Goal: Task Accomplishment & Management: Manage account settings

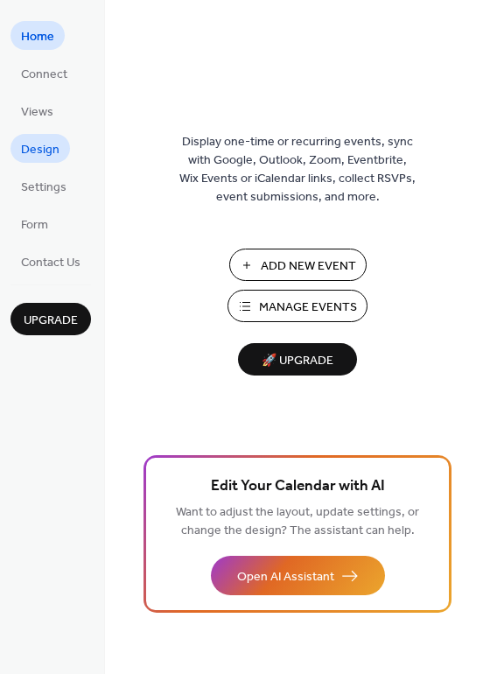
click at [48, 143] on span "Design" at bounding box center [40, 150] width 38 height 18
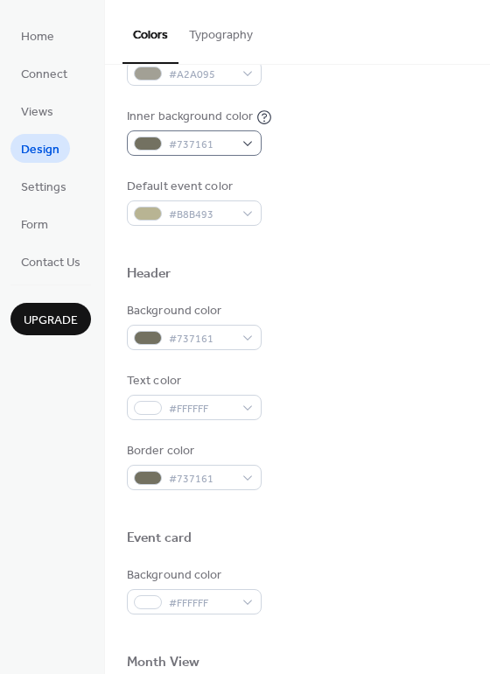
scroll to position [462, 0]
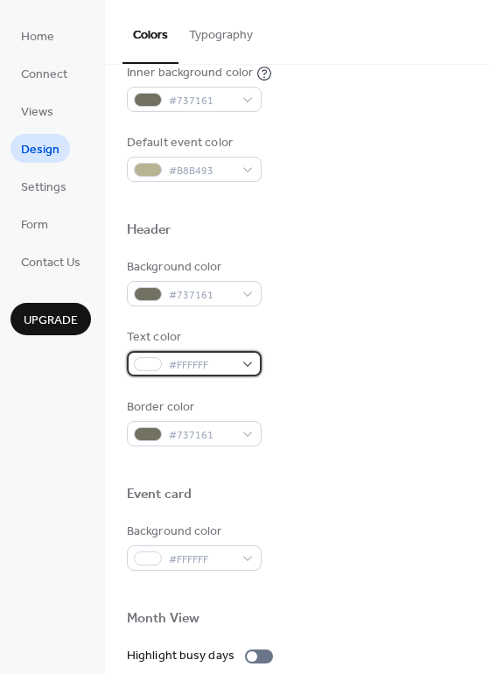
click at [194, 367] on span "#FFFFFF" at bounding box center [201, 365] width 65 height 18
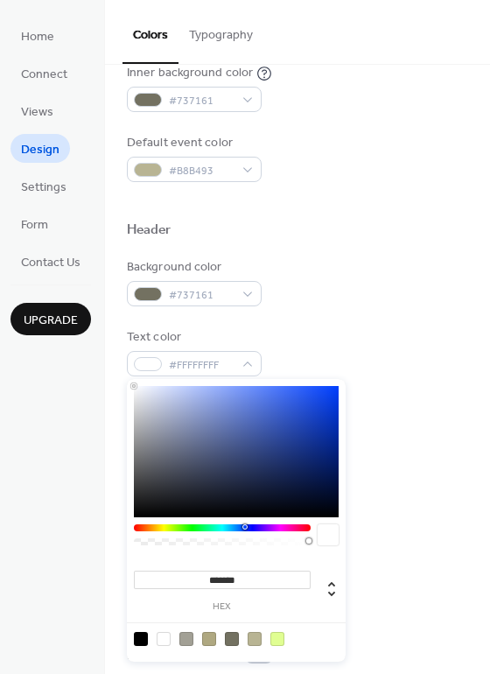
click at [244, 529] on div at bounding box center [222, 527] width 177 height 7
drag, startPoint x: 131, startPoint y: 381, endPoint x: 487, endPoint y: 332, distance: 359.5
click at [487, 332] on body "Home Connect Views Design Settings Form Contact Us Upgrade Design Upgrade Color…" at bounding box center [245, 337] width 490 height 674
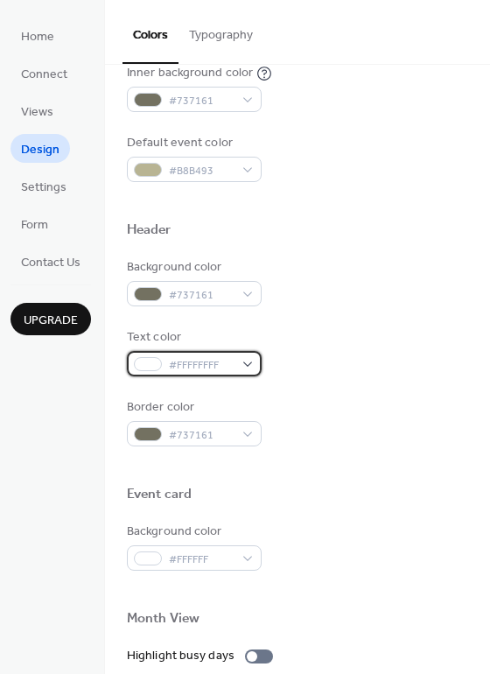
click at [173, 362] on span "#FFFFFFFF" at bounding box center [201, 365] width 65 height 18
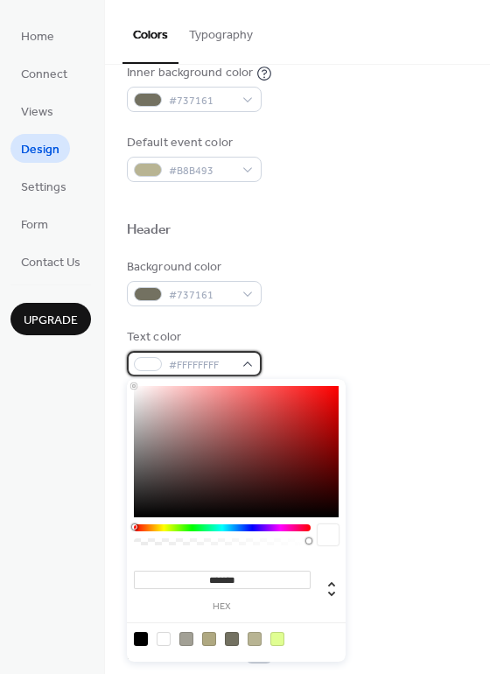
click at [190, 363] on span "#FFFFFFFF" at bounding box center [201, 365] width 65 height 18
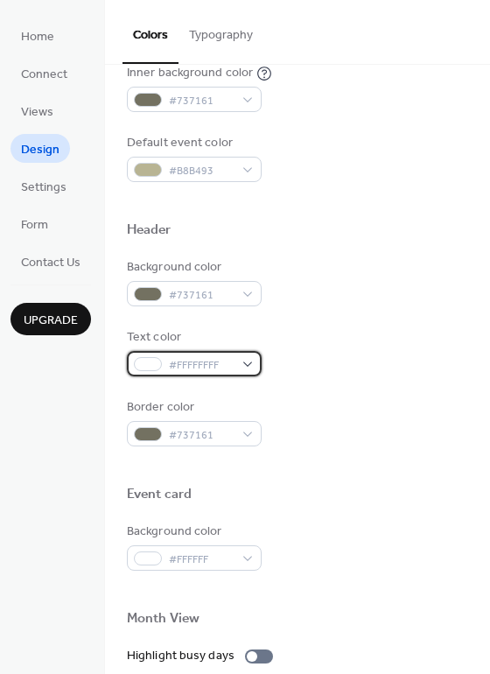
click at [190, 363] on span "#FFFFFFFF" at bounding box center [201, 365] width 65 height 18
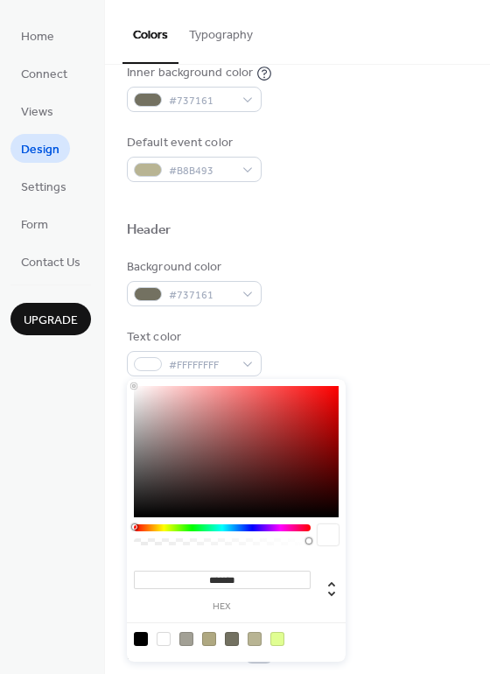
click at [213, 579] on input "*******" at bounding box center [222, 579] width 177 height 18
drag, startPoint x: 245, startPoint y: 579, endPoint x: 121, endPoint y: 579, distance: 124.2
click at [121, 579] on body "Home Connect Views Design Settings Form Contact Us Upgrade Design Upgrade Color…" at bounding box center [245, 337] width 490 height 674
paste input
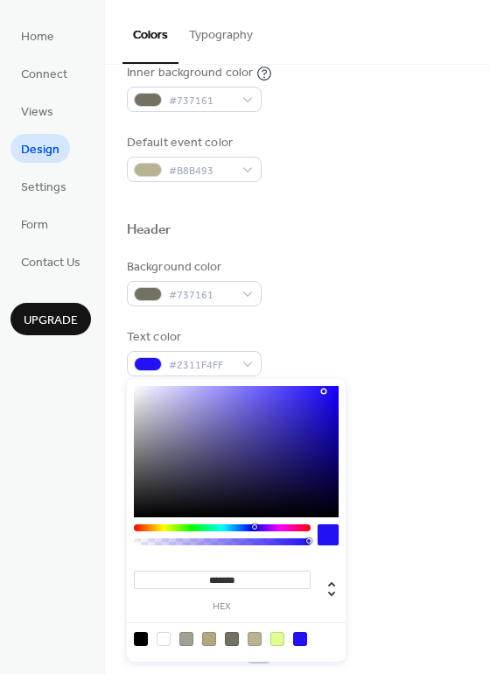
type input "*******"
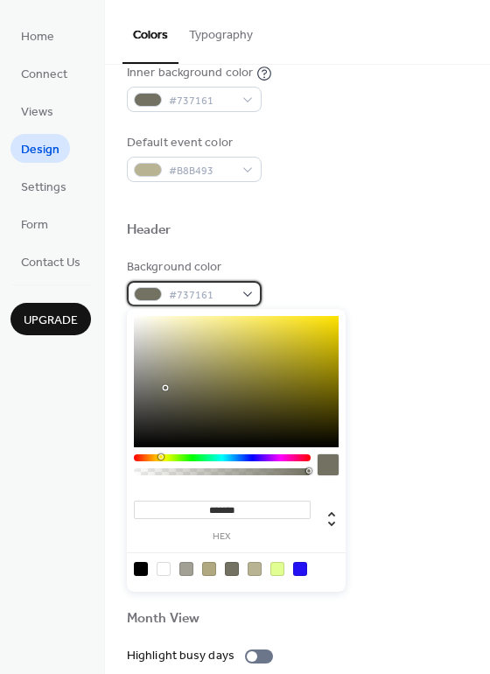
click at [240, 292] on div "#737161" at bounding box center [194, 293] width 135 height 25
type input "*******"
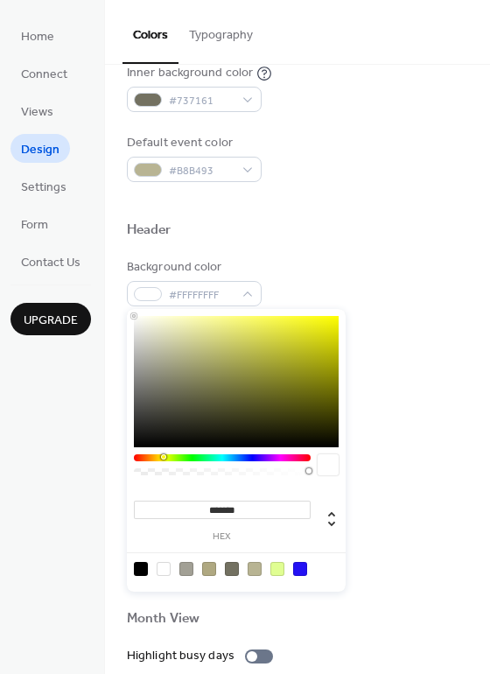
drag, startPoint x: 158, startPoint y: 381, endPoint x: 80, endPoint y: 199, distance: 197.5
click at [80, 199] on body "Home Connect Views Design Settings Form Contact Us Upgrade Design Upgrade Color…" at bounding box center [245, 337] width 490 height 674
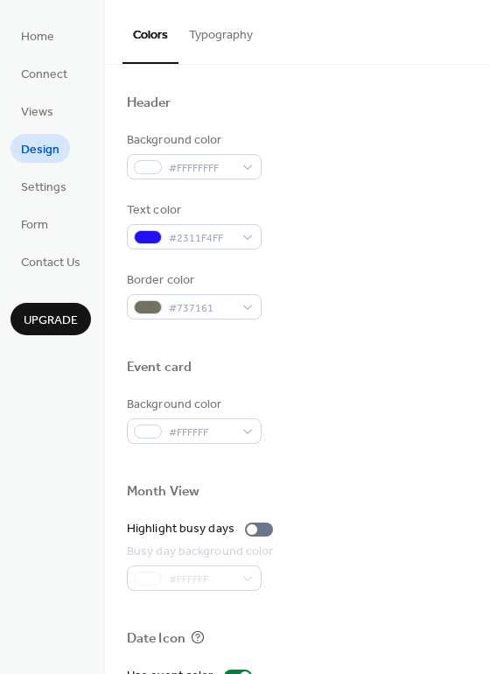
scroll to position [748, 0]
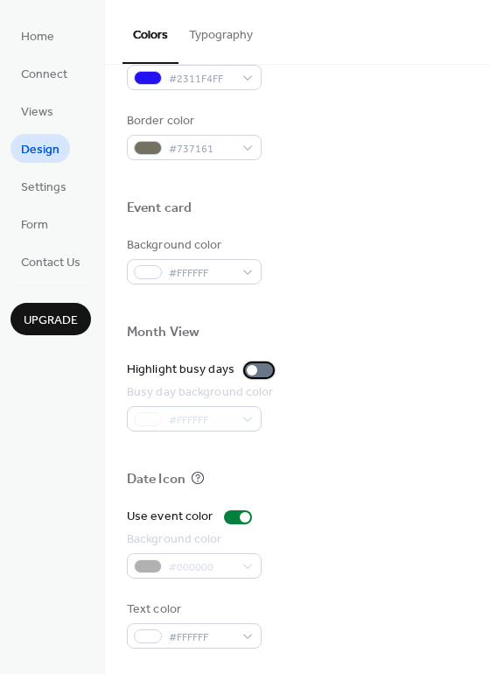
click at [252, 365] on div at bounding box center [259, 370] width 28 height 14
click at [253, 364] on div at bounding box center [259, 370] width 28 height 14
click at [238, 507] on label "Use event color" at bounding box center [193, 516] width 132 height 18
click at [237, 517] on div at bounding box center [238, 517] width 28 height 14
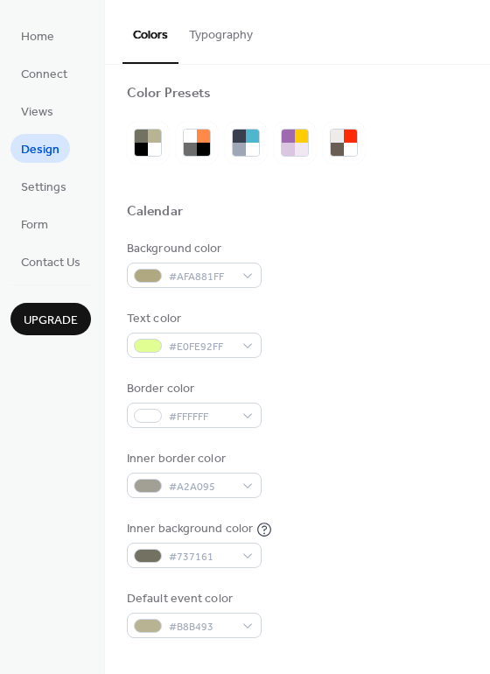
scroll to position [0, 0]
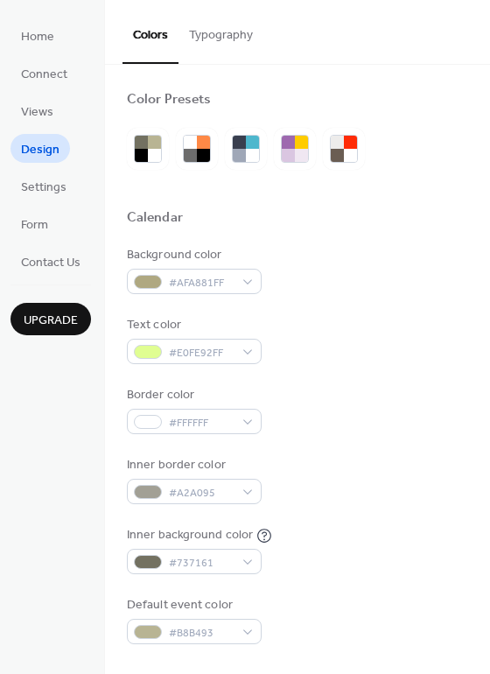
click at [214, 32] on button "Typography" at bounding box center [220, 31] width 85 height 62
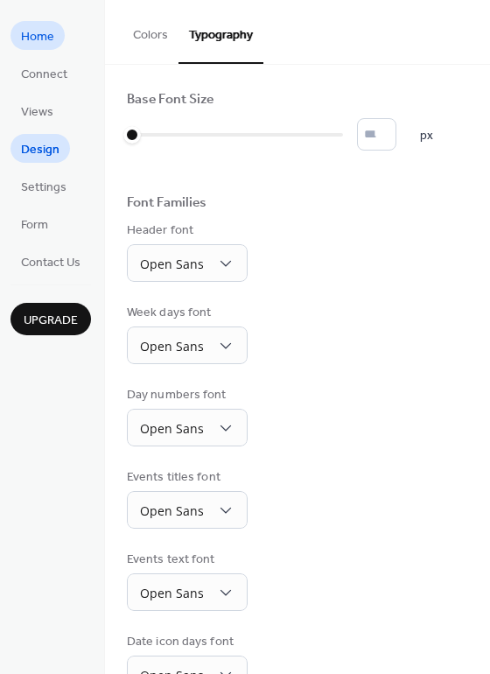
click at [43, 36] on span "Home" at bounding box center [37, 37] width 33 height 18
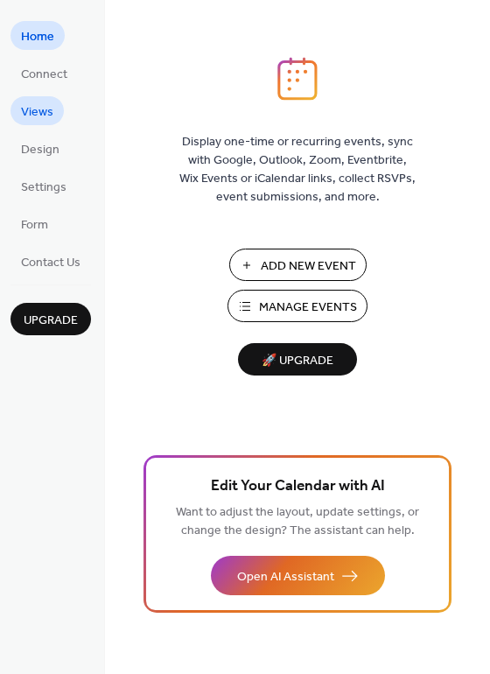
click at [41, 104] on span "Views" at bounding box center [37, 112] width 32 height 18
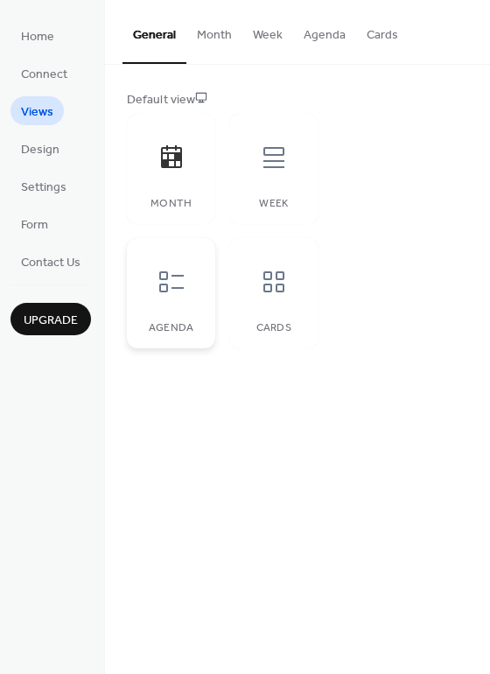
click at [167, 310] on div "Agenda" at bounding box center [171, 293] width 88 height 110
click at [271, 313] on div "Cards" at bounding box center [273, 293] width 88 height 110
click at [193, 203] on div "Month" at bounding box center [170, 204] width 53 height 12
click at [281, 164] on icon at bounding box center [274, 157] width 28 height 28
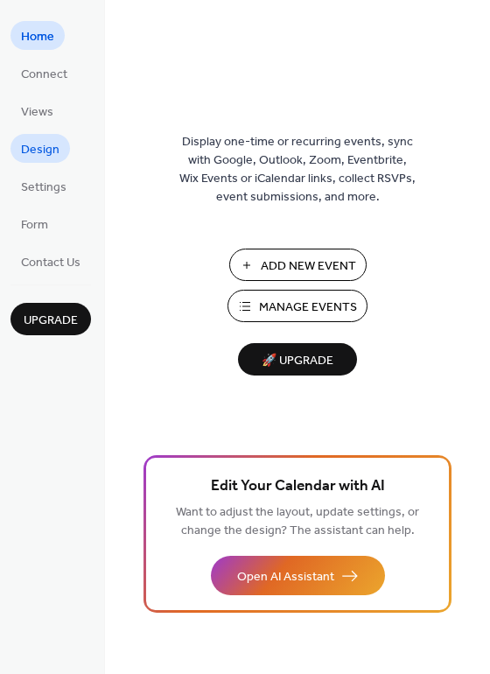
click at [43, 147] on span "Design" at bounding box center [40, 150] width 38 height 18
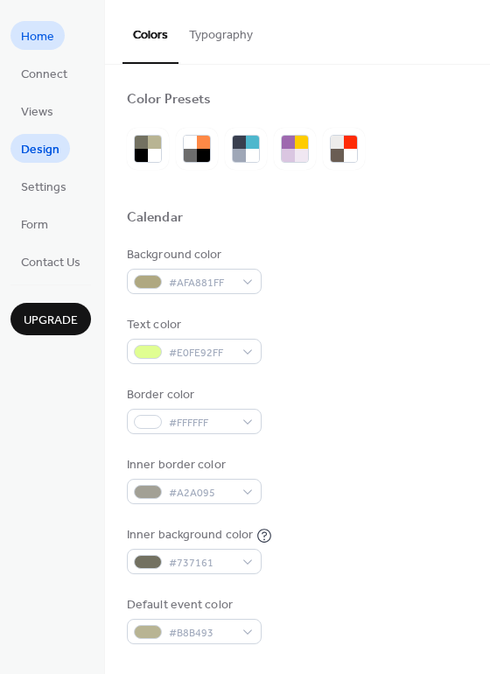
click at [49, 30] on span "Home" at bounding box center [37, 37] width 33 height 18
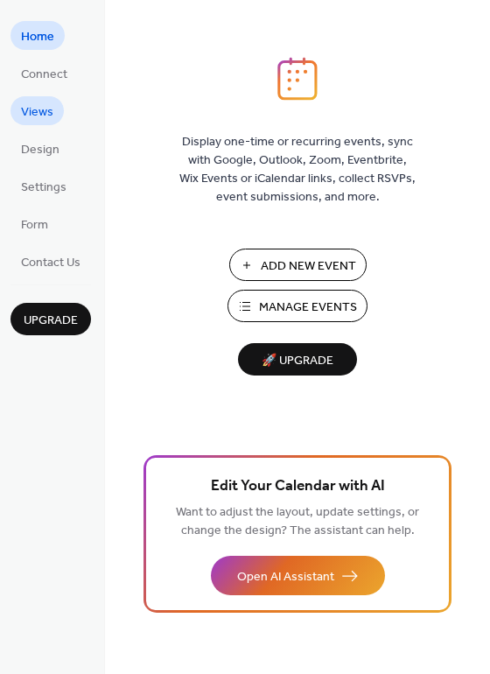
click at [45, 109] on span "Views" at bounding box center [37, 112] width 32 height 18
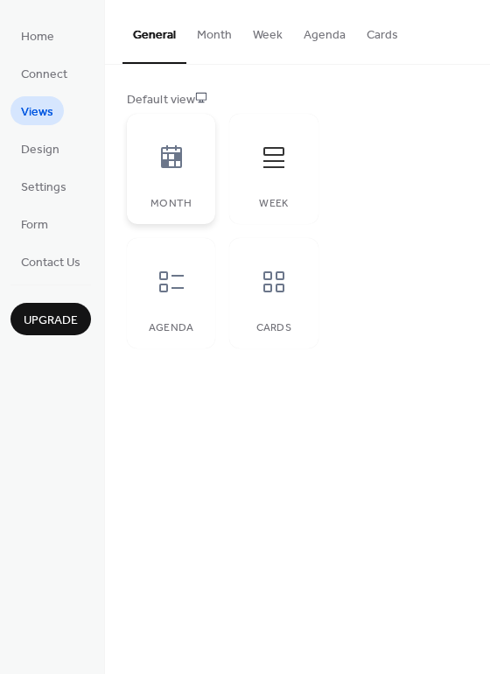
click at [171, 165] on icon at bounding box center [171, 156] width 21 height 23
click at [46, 66] on span "Connect" at bounding box center [44, 75] width 46 height 18
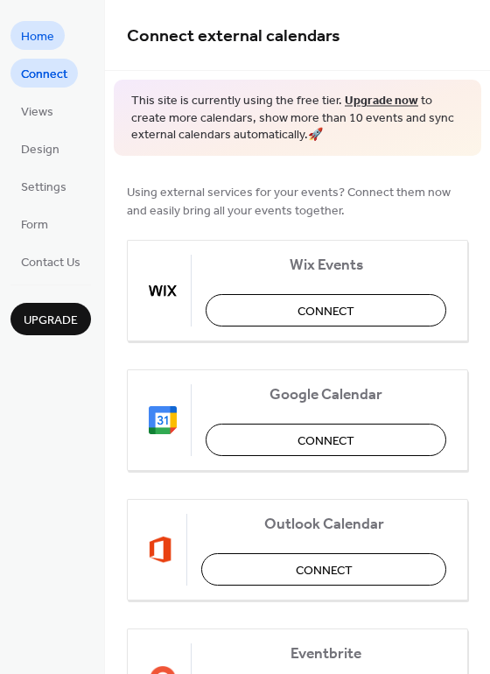
click at [41, 35] on span "Home" at bounding box center [37, 37] width 33 height 18
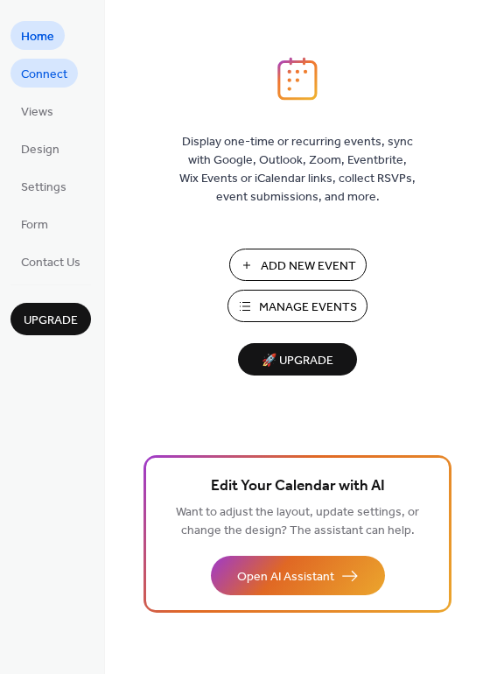
click at [38, 72] on span "Connect" at bounding box center [44, 75] width 46 height 18
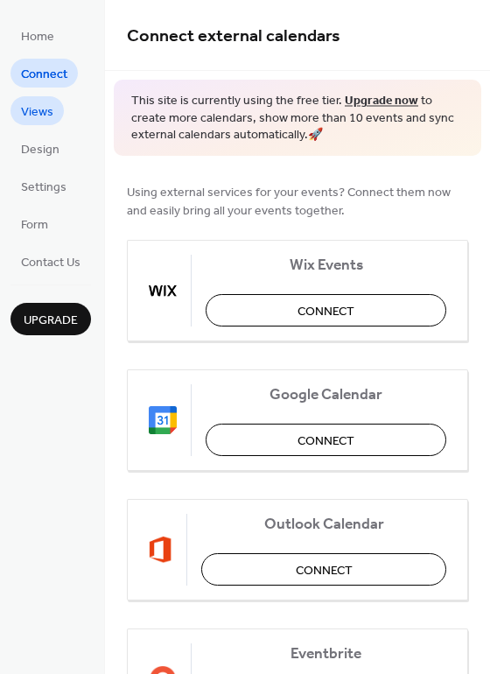
click at [44, 109] on span "Views" at bounding box center [37, 112] width 32 height 18
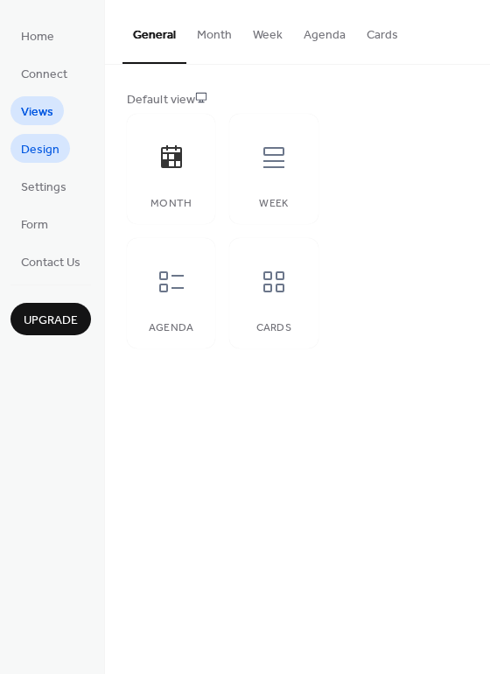
click at [45, 141] on span "Design" at bounding box center [40, 150] width 38 height 18
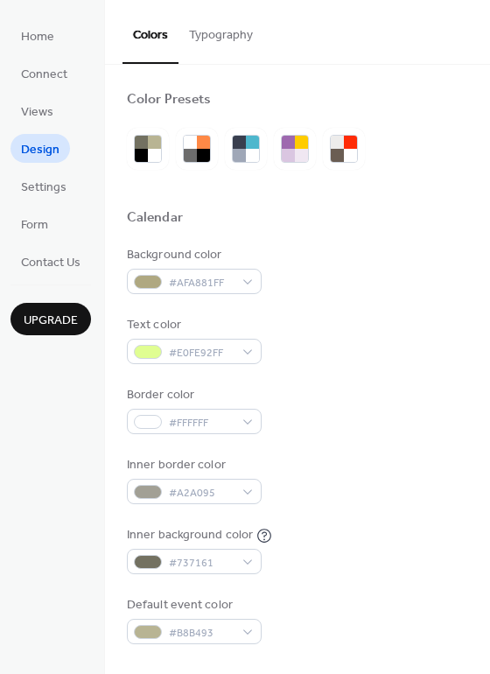
click at [215, 36] on button "Typography" at bounding box center [220, 31] width 85 height 62
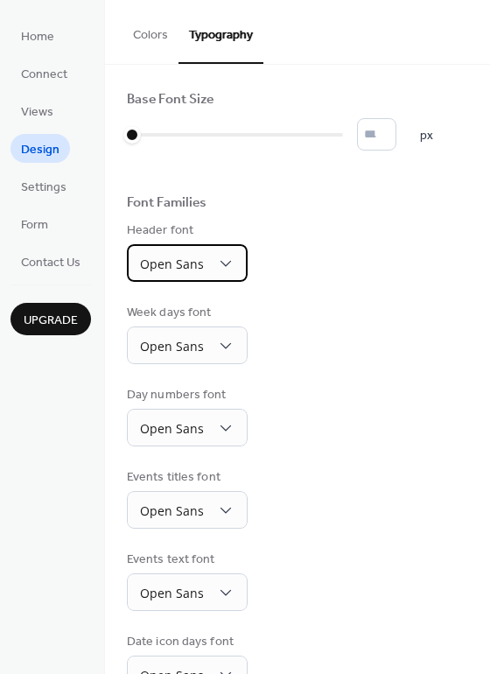
click at [193, 267] on span "Open Sans" at bounding box center [172, 263] width 64 height 17
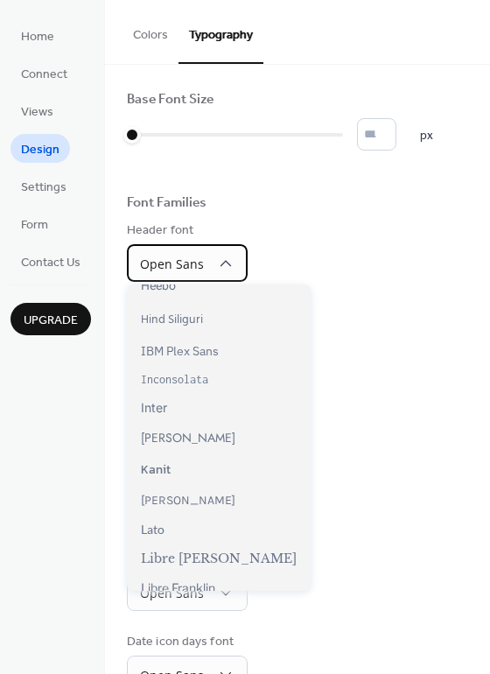
scroll to position [342, 0]
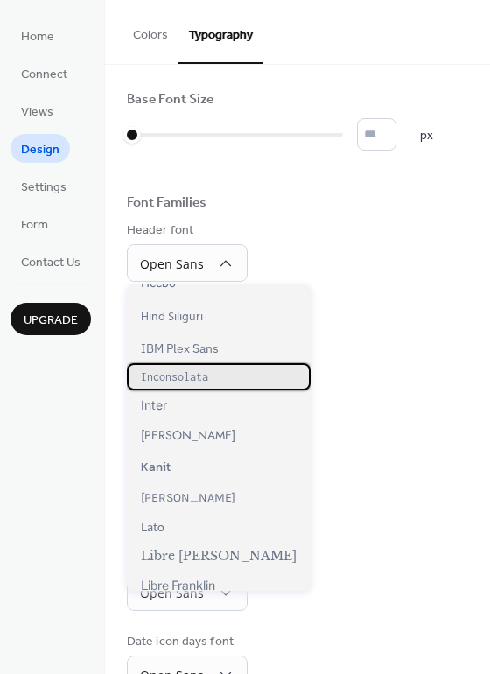
click at [196, 367] on div "Inconsolata" at bounding box center [219, 376] width 184 height 27
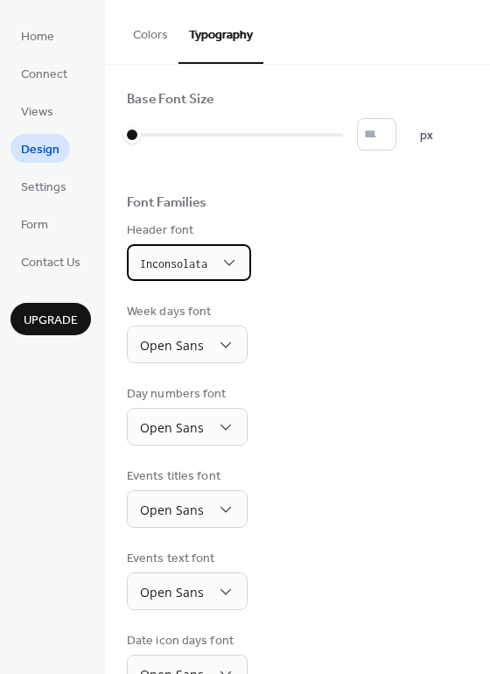
click at [201, 274] on span "Inconsolata" at bounding box center [173, 265] width 67 height 24
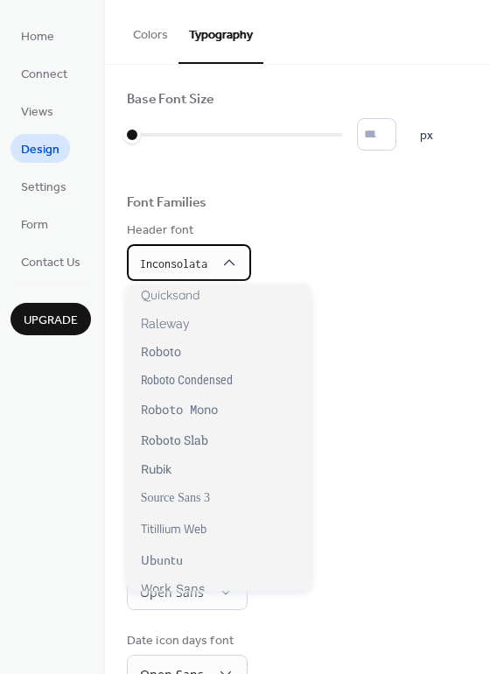
scroll to position [1310, 0]
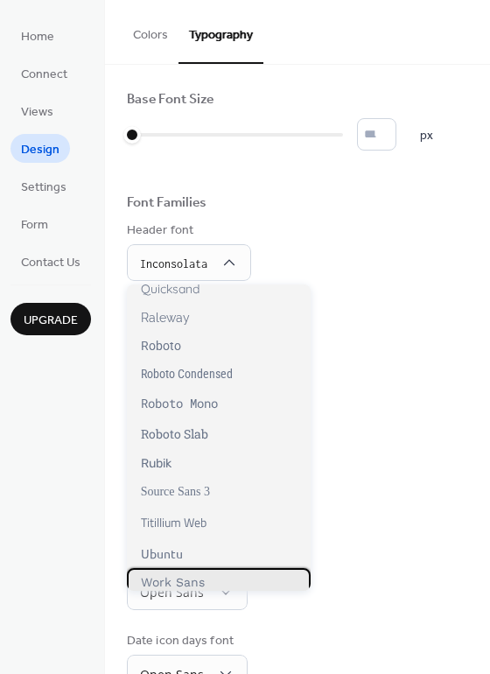
click at [196, 580] on span "Work Sans" at bounding box center [173, 582] width 64 height 14
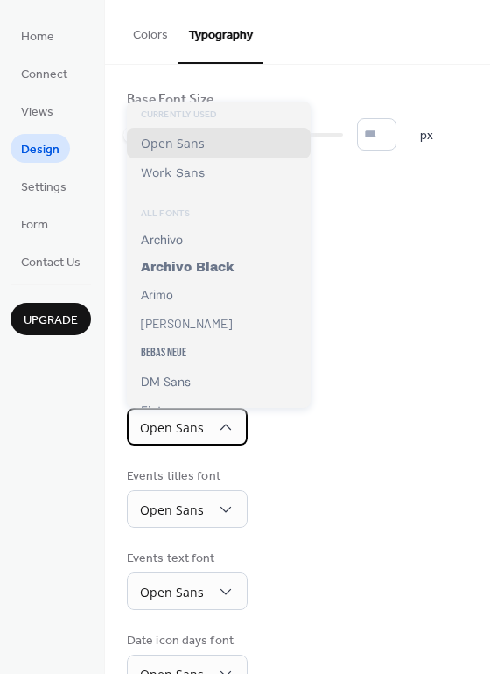
click at [211, 429] on div "Open Sans" at bounding box center [187, 427] width 121 height 38
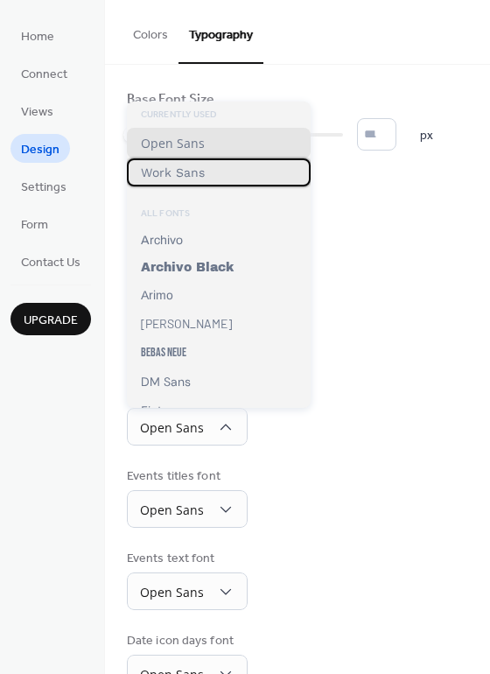
click at [186, 169] on span "Work Sans" at bounding box center [173, 172] width 64 height 14
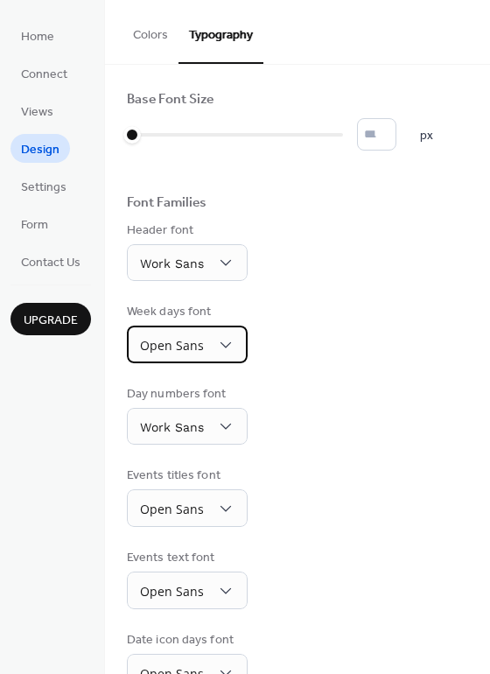
click at [204, 342] on div "Open Sans" at bounding box center [187, 344] width 121 height 38
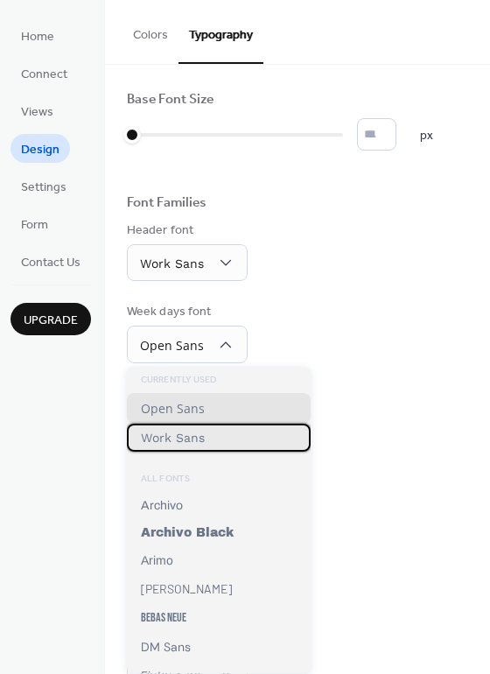
click at [185, 439] on span "Work Sans" at bounding box center [173, 437] width 64 height 14
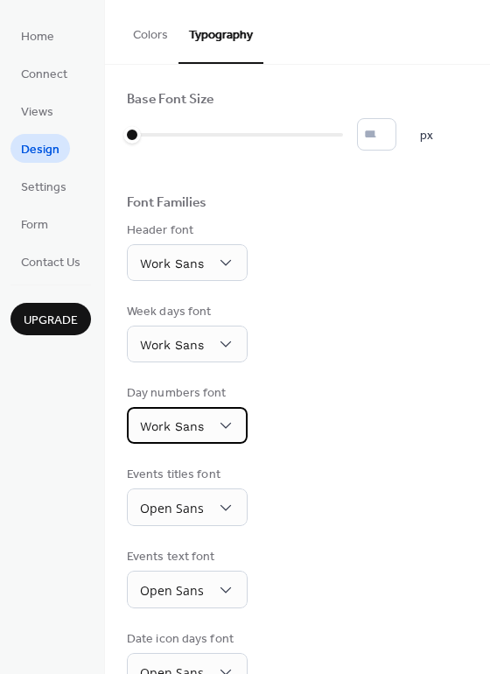
click at [182, 432] on span "Work Sans" at bounding box center [172, 428] width 64 height 24
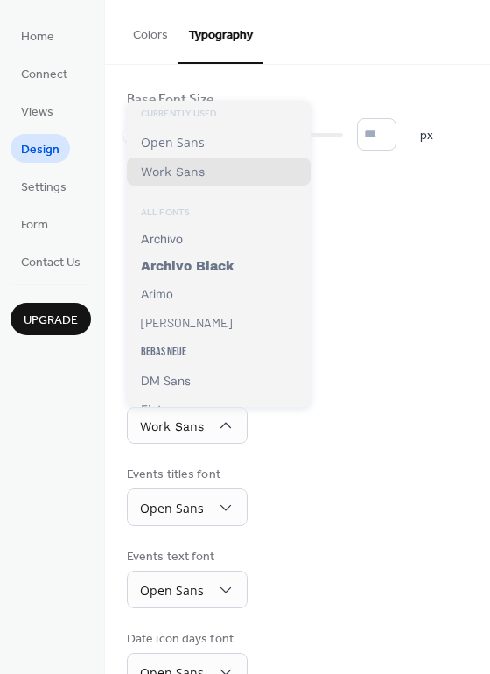
click at [320, 470] on div "Events titles font Open Sans" at bounding box center [297, 495] width 341 height 60
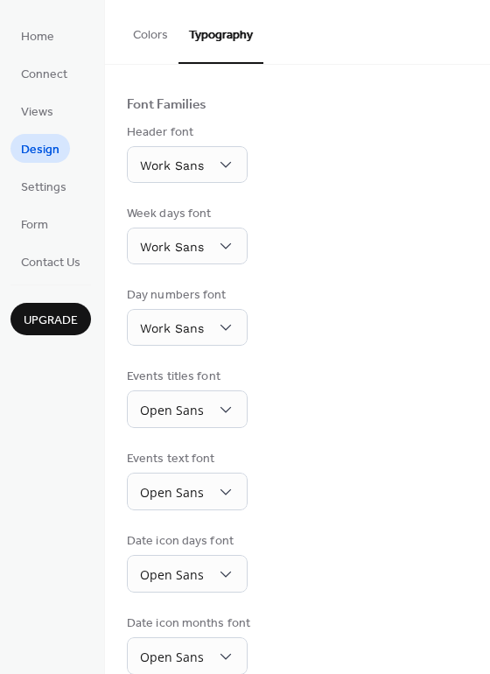
scroll to position [101, 0]
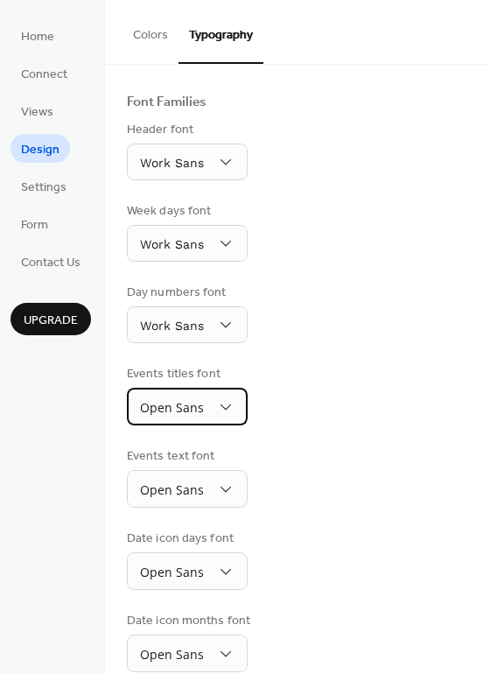
click at [208, 420] on div "Open Sans" at bounding box center [187, 407] width 121 height 38
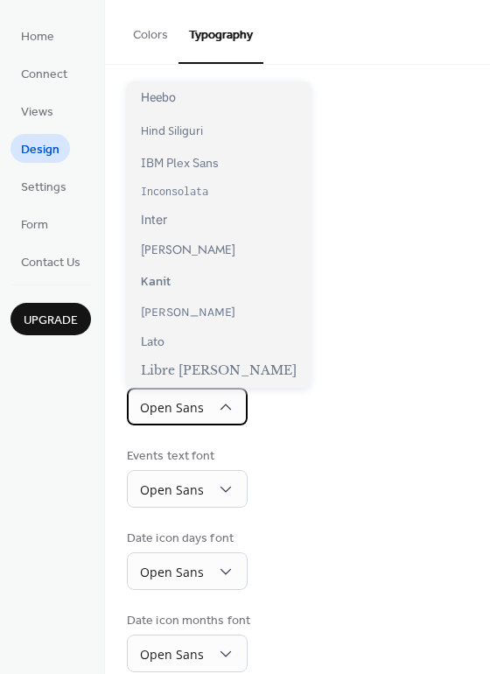
scroll to position [344, 0]
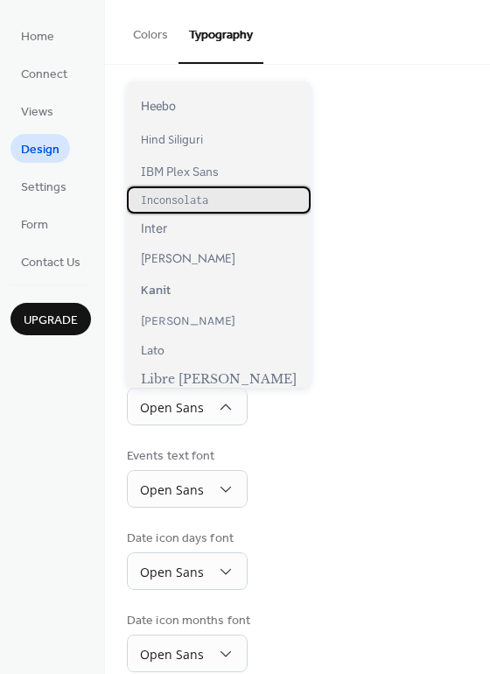
click at [185, 197] on span "Inconsolata" at bounding box center [174, 199] width 67 height 13
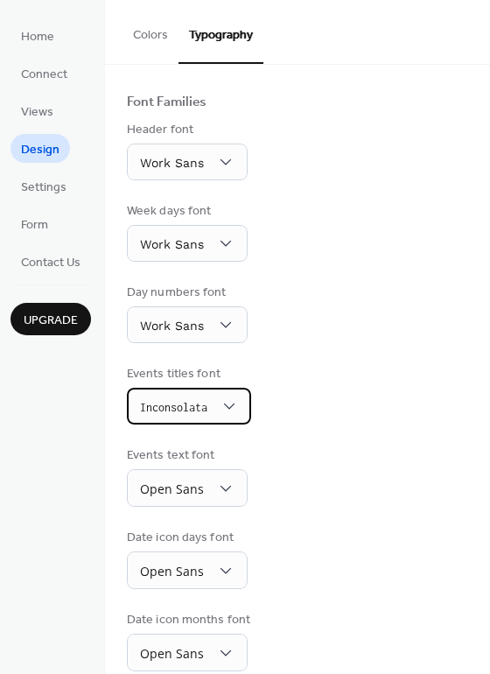
click at [219, 403] on div "Inconsolata" at bounding box center [189, 406] width 124 height 37
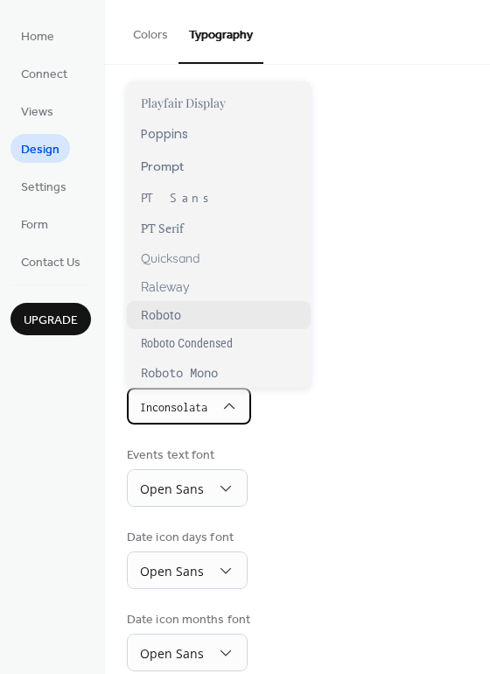
scroll to position [1240, 0]
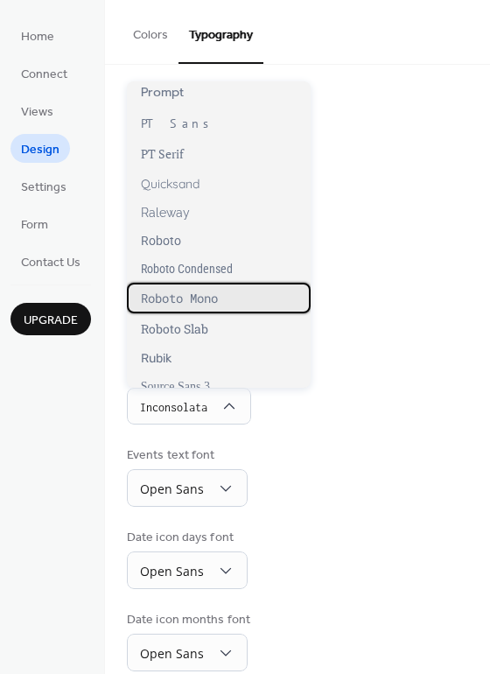
click at [193, 297] on span "Roboto Mono" at bounding box center [179, 298] width 77 height 17
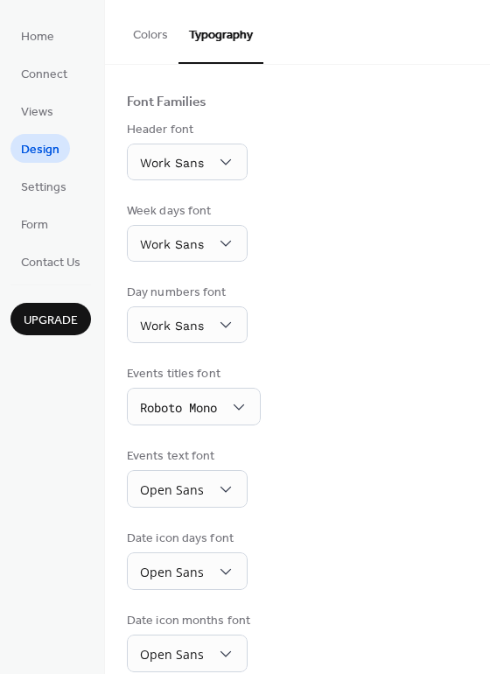
scroll to position [124, 0]
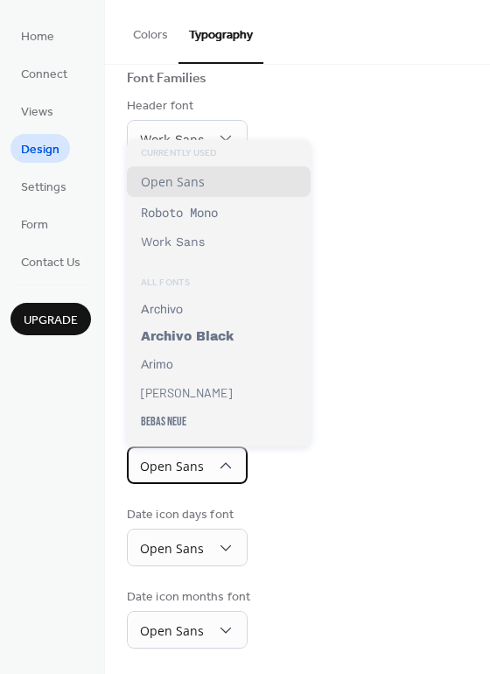
click at [205, 454] on div "Open Sans" at bounding box center [187, 465] width 121 height 38
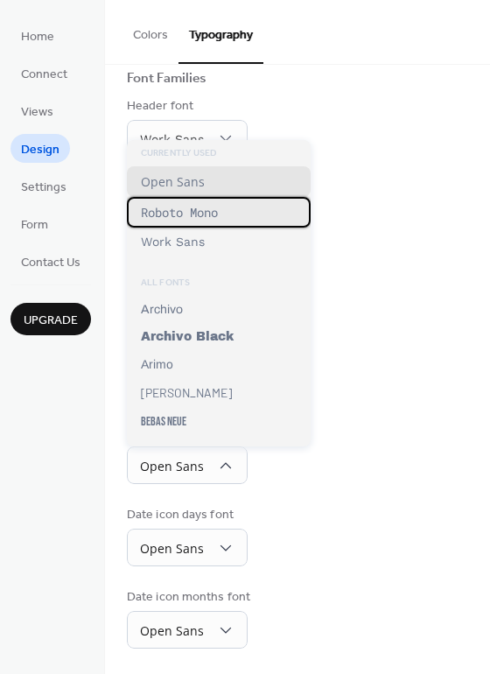
click at [198, 214] on span "Roboto Mono" at bounding box center [179, 212] width 77 height 17
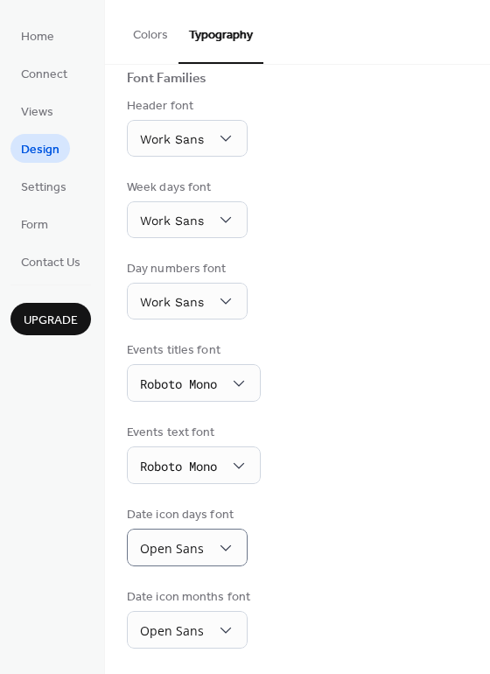
click at [407, 504] on div "Base Font Size * px Font Families Header font Work Sans Week days font Work San…" at bounding box center [297, 307] width 341 height 681
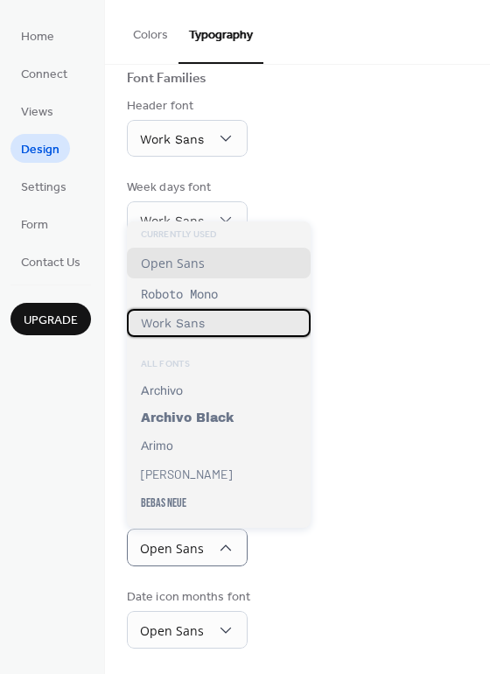
click at [186, 323] on span "Work Sans" at bounding box center [173, 323] width 64 height 14
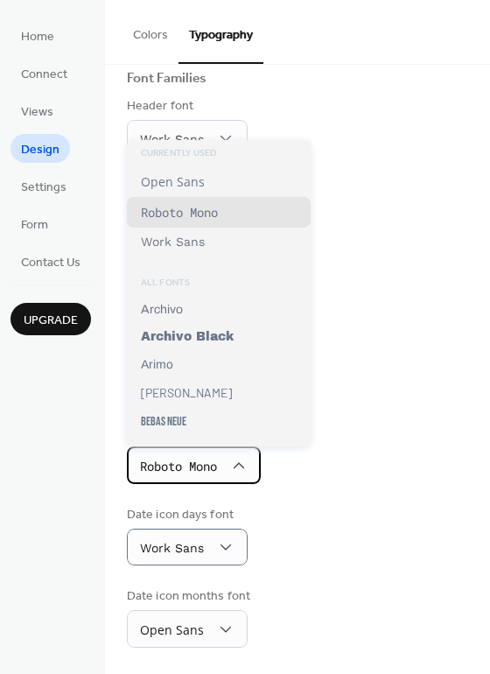
click at [206, 473] on span "Roboto Mono" at bounding box center [178, 468] width 77 height 24
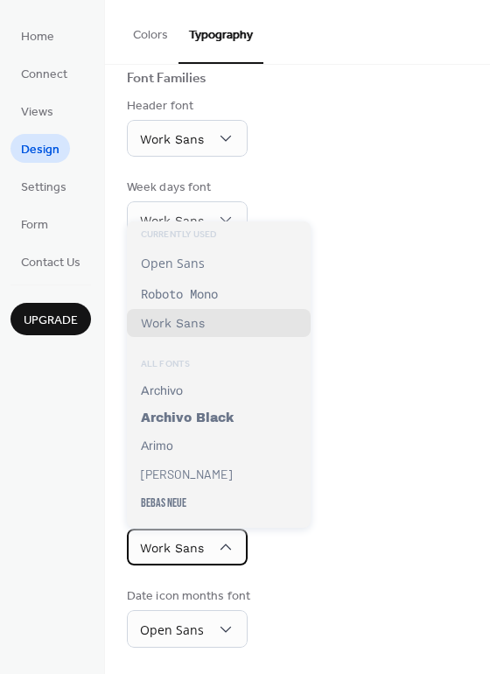
click at [214, 562] on div "Work Sans" at bounding box center [187, 546] width 121 height 37
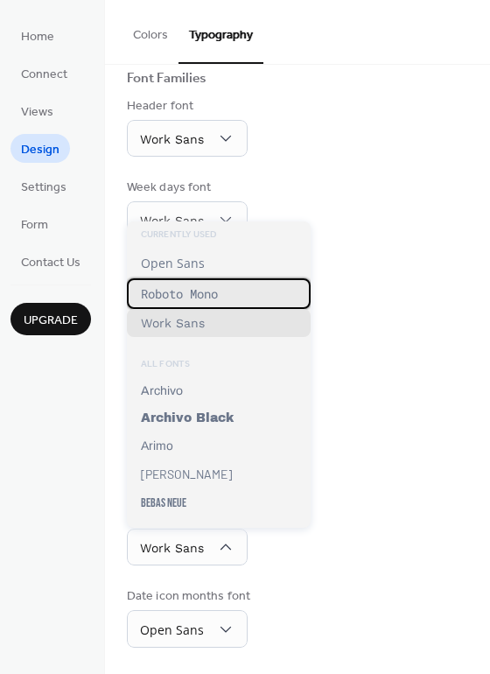
click at [210, 290] on span "Roboto Mono" at bounding box center [179, 293] width 77 height 17
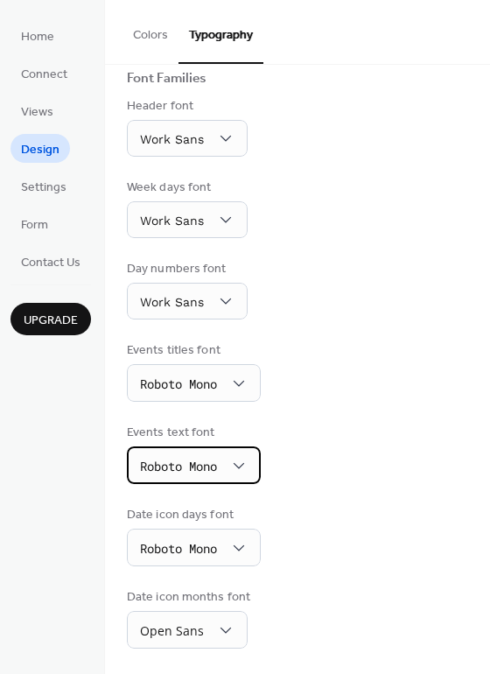
click at [230, 455] on div "Roboto Mono" at bounding box center [194, 465] width 134 height 38
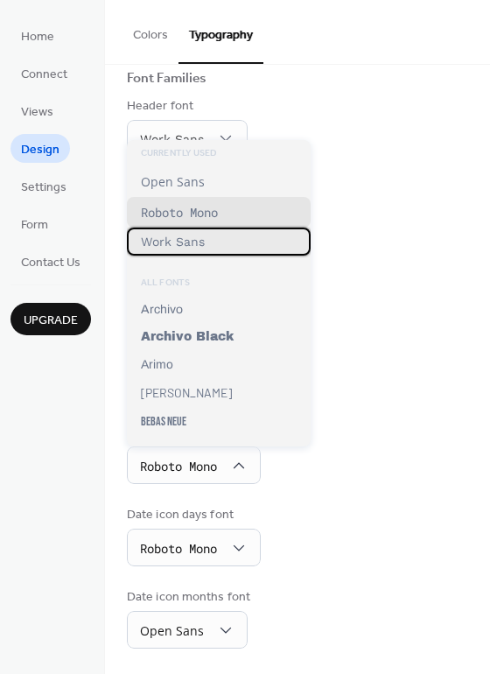
click at [213, 238] on div "Work Sans" at bounding box center [219, 241] width 184 height 28
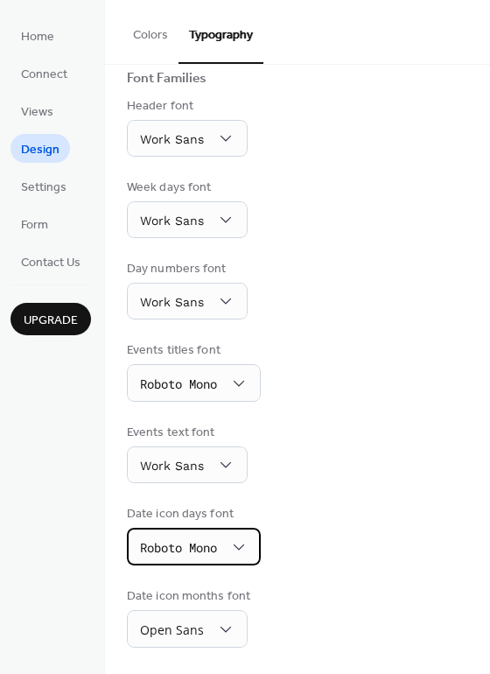
click at [232, 542] on div "Roboto Mono" at bounding box center [194, 547] width 134 height 38
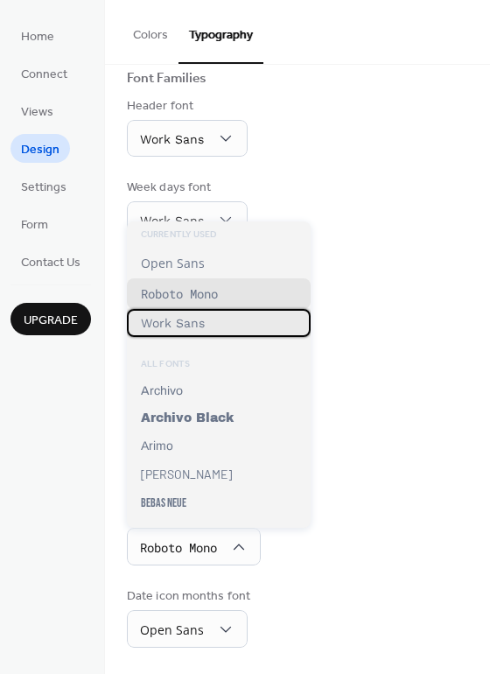
click at [211, 318] on div "Work Sans" at bounding box center [219, 323] width 184 height 28
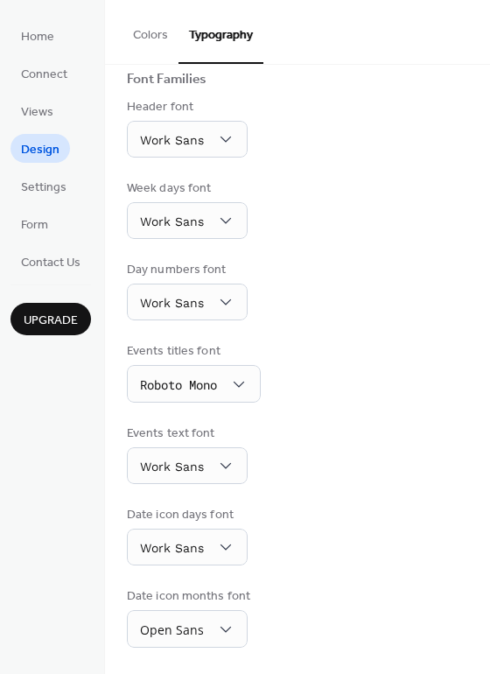
scroll to position [123, 0]
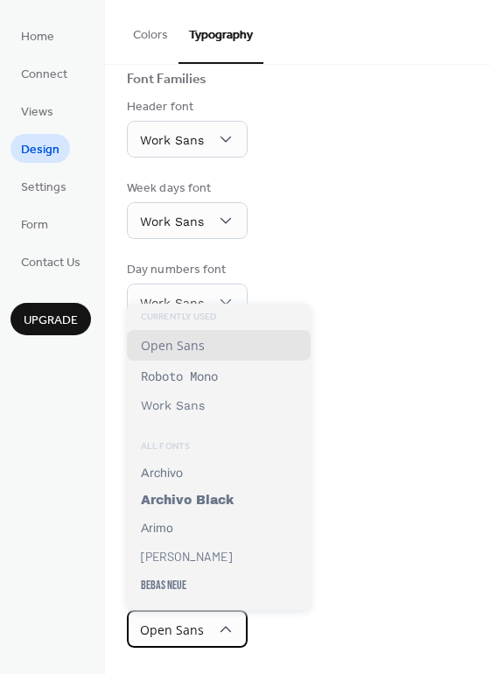
click at [207, 624] on div "Open Sans" at bounding box center [187, 629] width 121 height 38
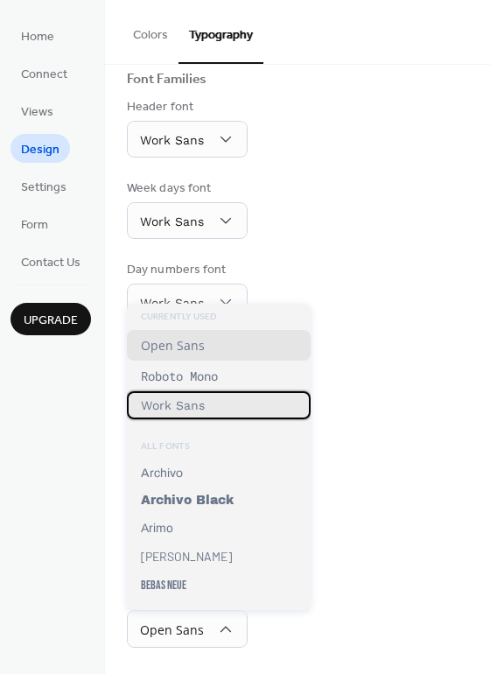
click at [217, 412] on div "Work Sans" at bounding box center [219, 405] width 184 height 28
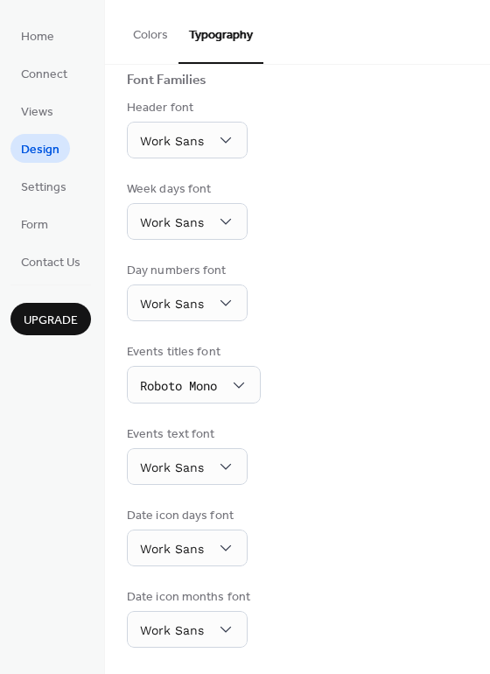
scroll to position [0, 0]
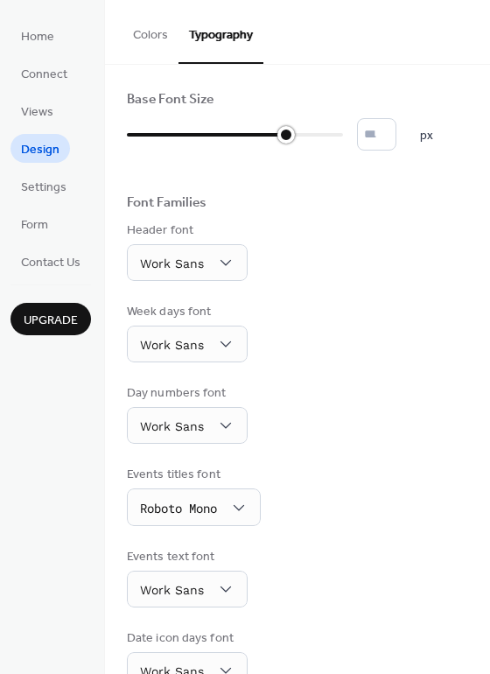
type input "**"
drag, startPoint x: 128, startPoint y: 132, endPoint x: 271, endPoint y: 135, distance: 143.5
click at [271, 135] on div at bounding box center [235, 135] width 216 height 28
click at [39, 108] on span "Views" at bounding box center [37, 112] width 32 height 18
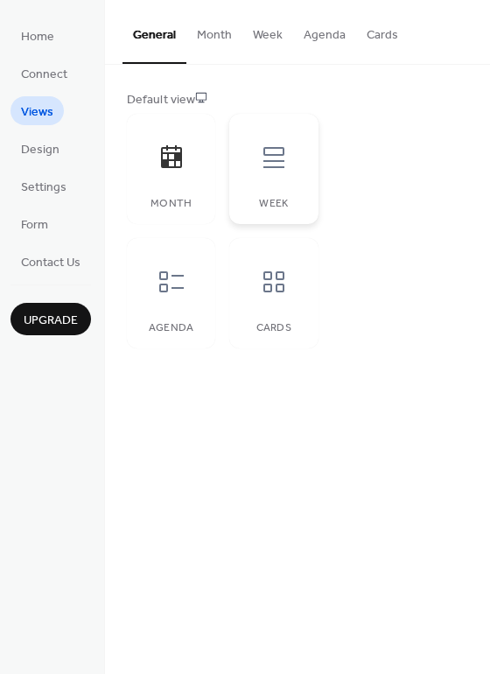
click at [248, 143] on div at bounding box center [274, 157] width 52 height 52
click at [173, 168] on icon at bounding box center [171, 157] width 28 height 28
click at [46, 66] on span "Connect" at bounding box center [44, 75] width 46 height 18
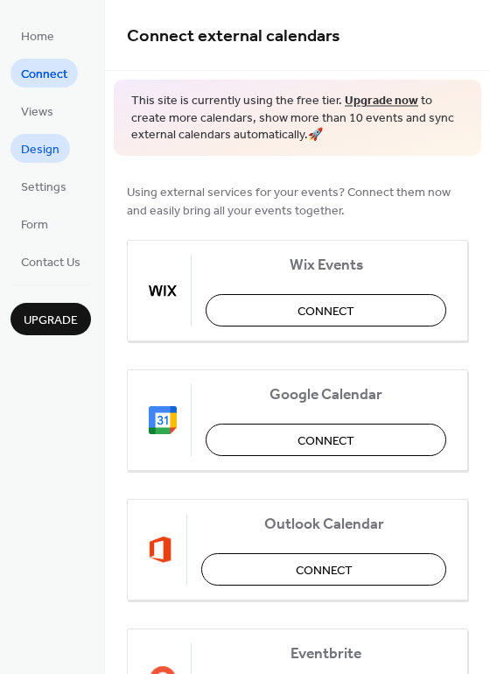
click at [35, 146] on span "Design" at bounding box center [40, 150] width 38 height 18
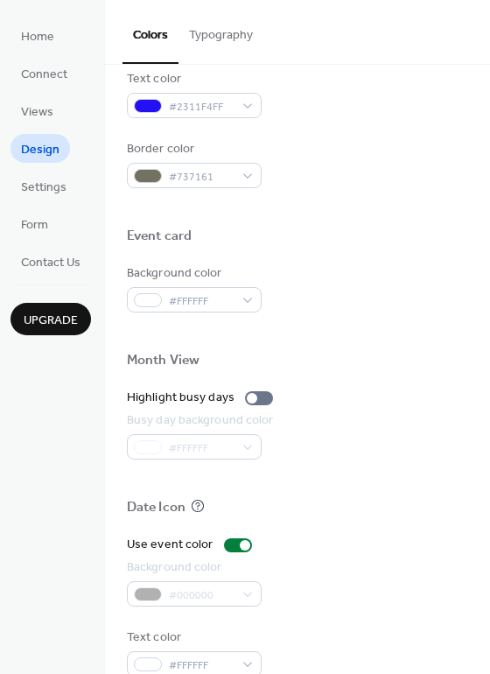
scroll to position [748, 0]
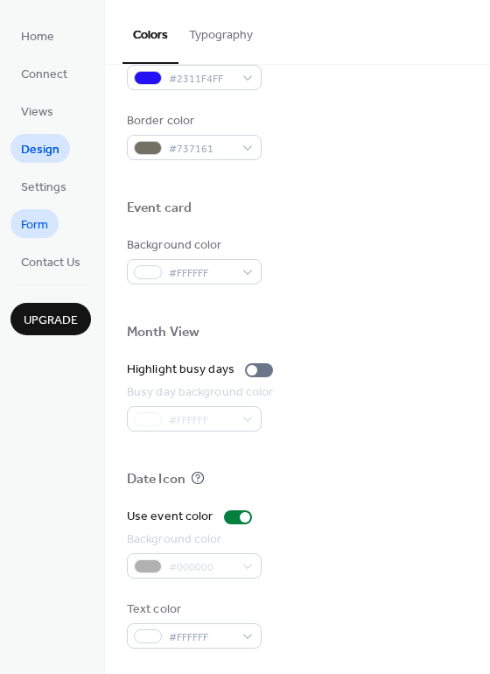
click at [41, 220] on span "Form" at bounding box center [34, 225] width 27 height 18
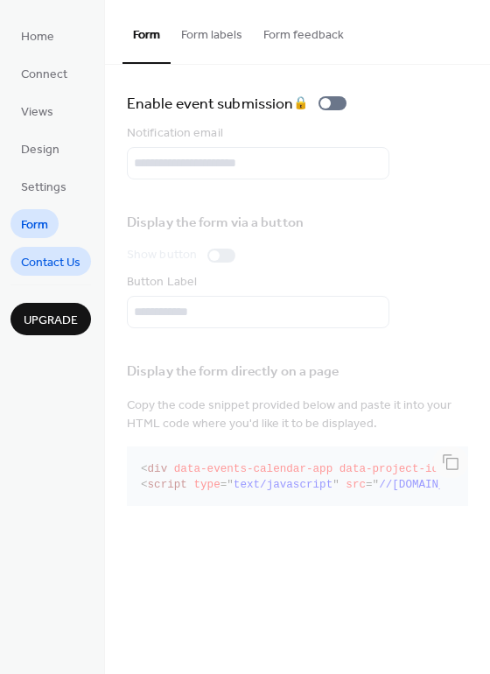
click at [45, 255] on span "Contact Us" at bounding box center [50, 263] width 59 height 18
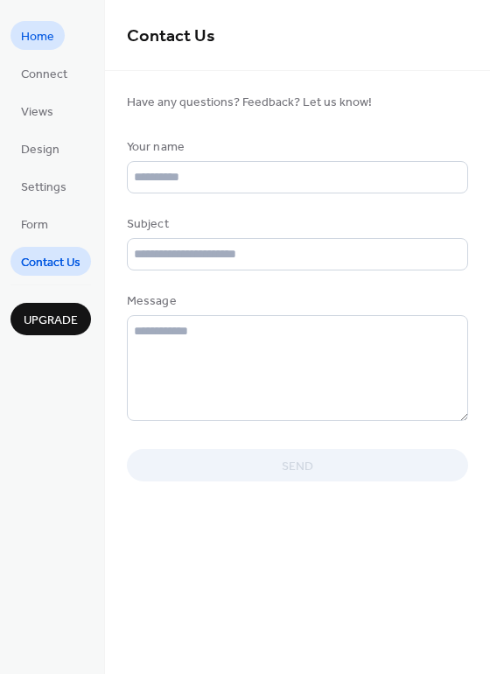
click at [39, 46] on span "Home" at bounding box center [37, 37] width 33 height 18
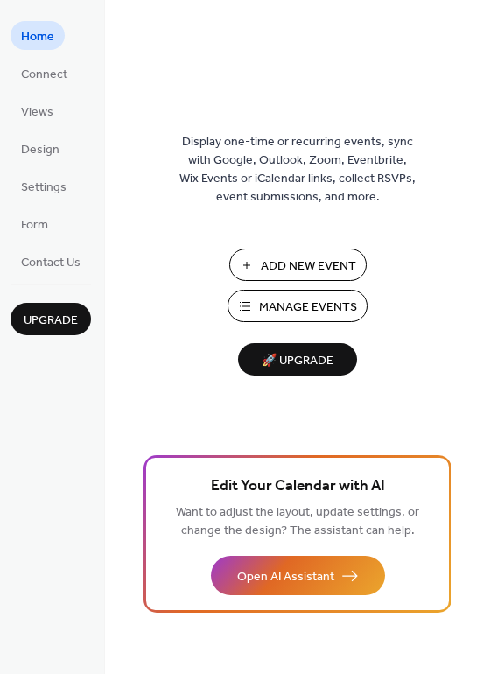
click at [304, 299] on span "Manage Events" at bounding box center [308, 307] width 98 height 18
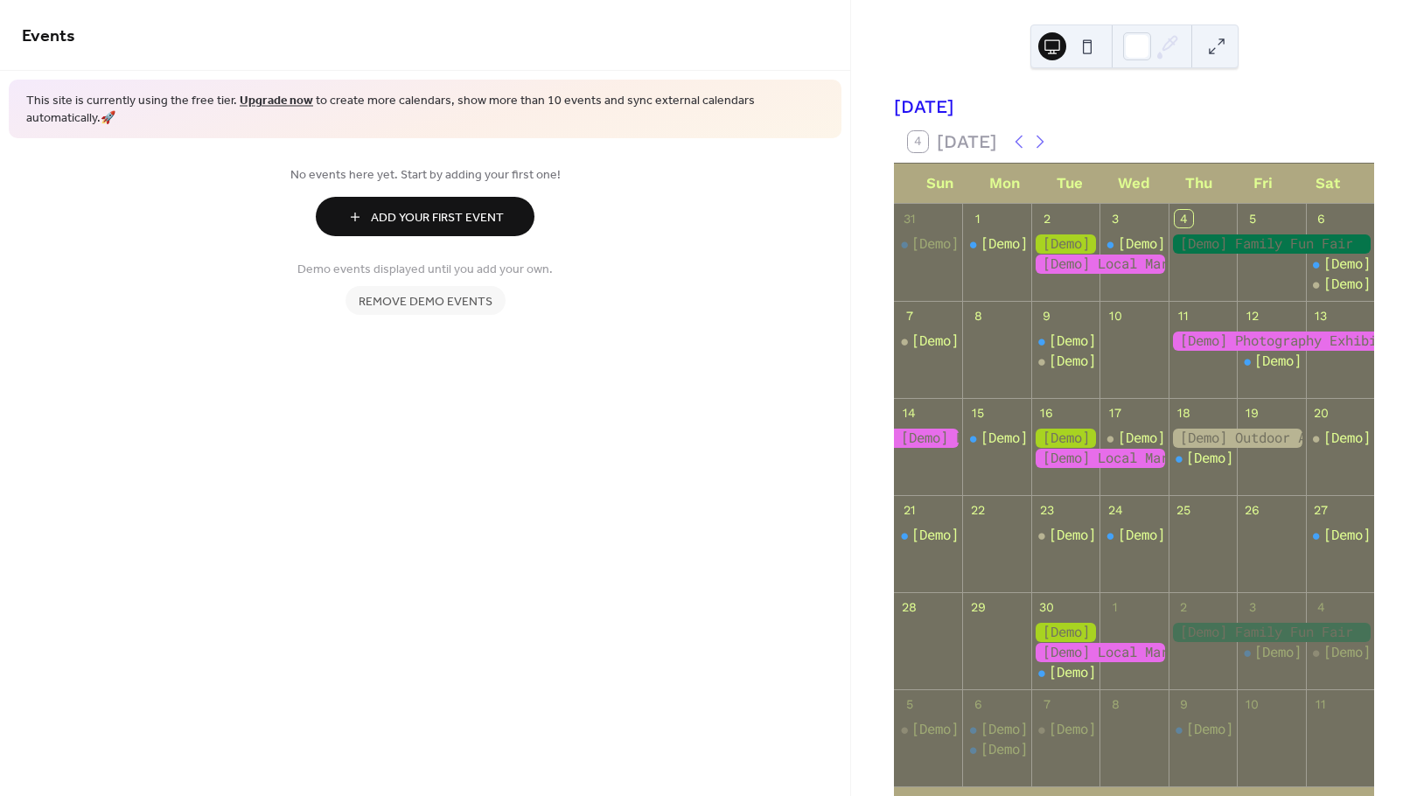
click at [419, 293] on span "Remove demo events" at bounding box center [426, 302] width 134 height 18
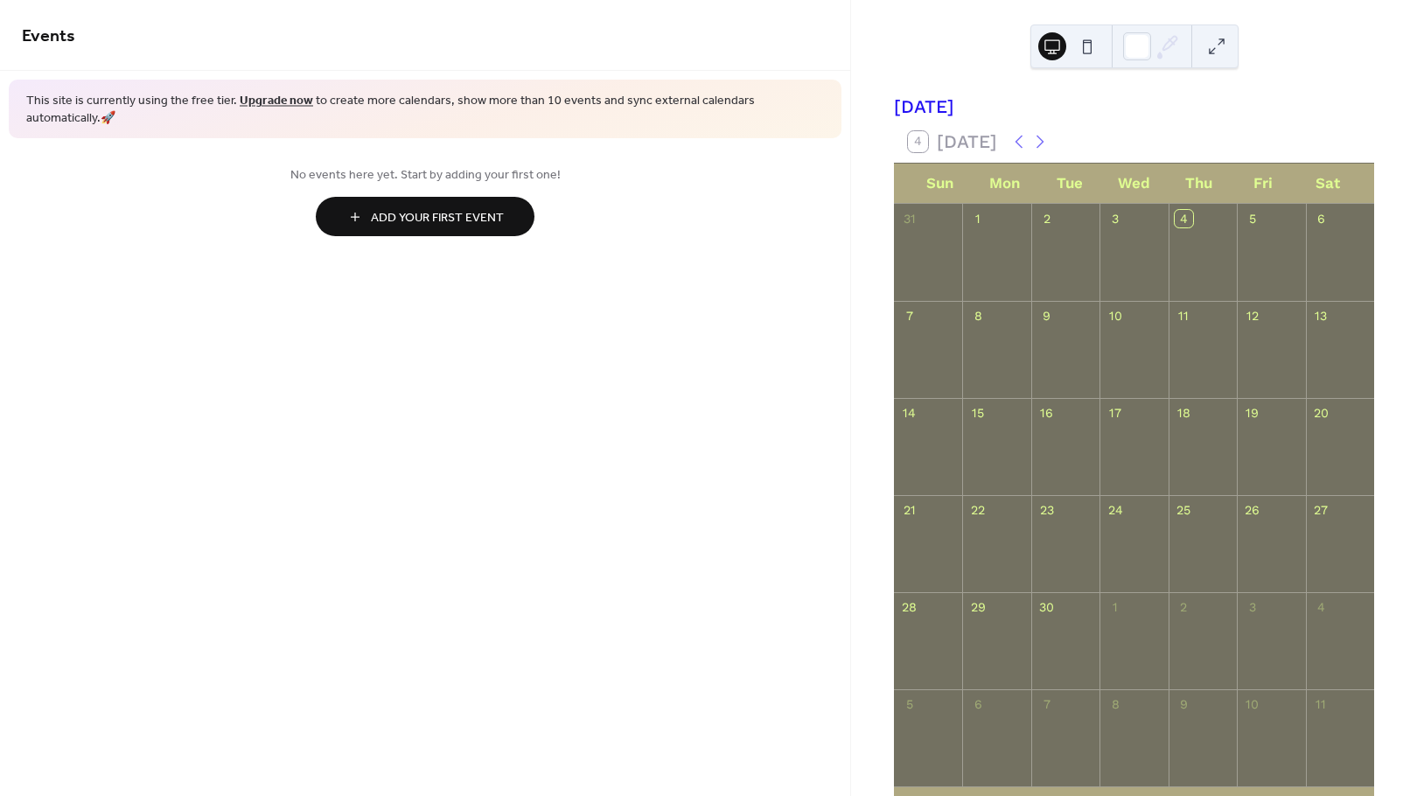
scroll to position [83, 0]
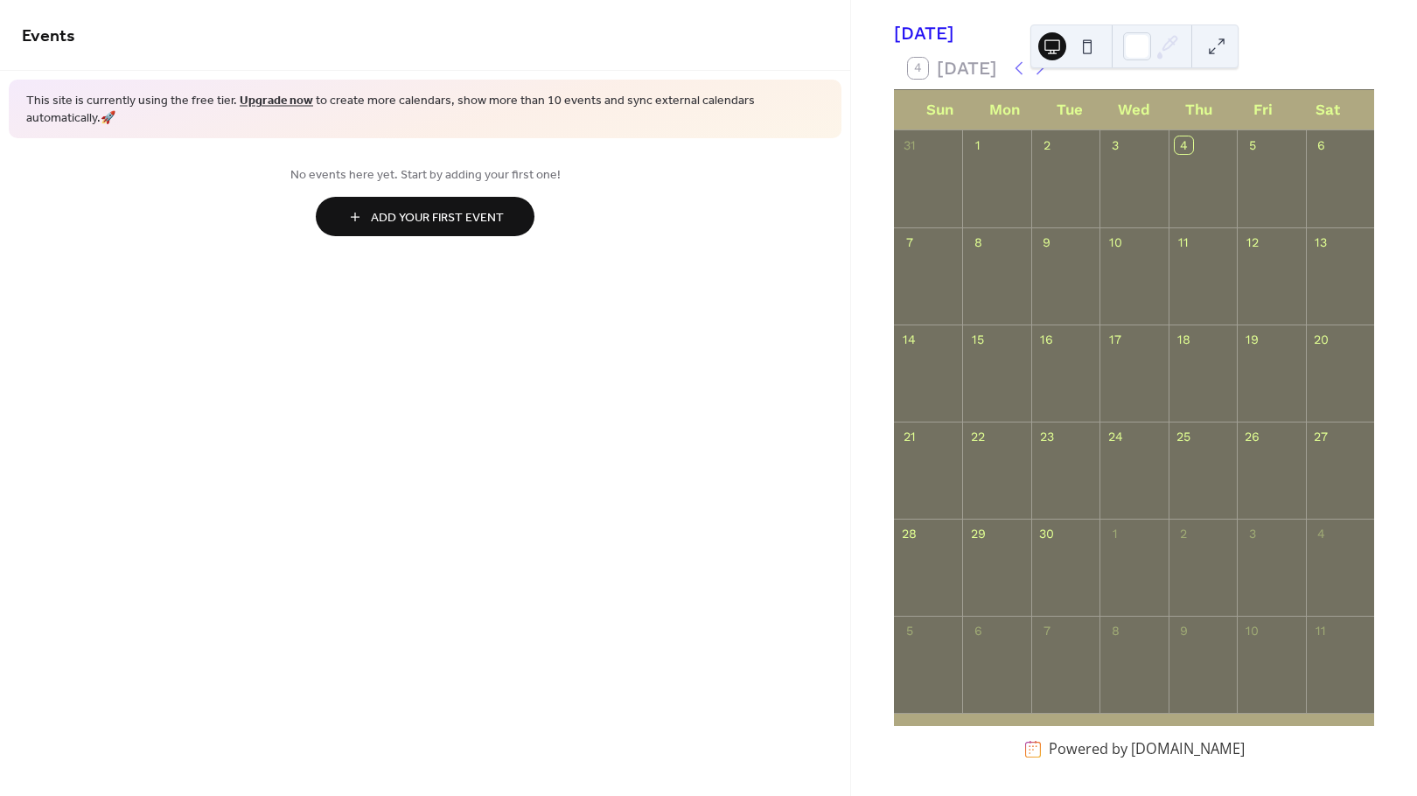
click at [1218, 47] on button at bounding box center [1217, 46] width 28 height 28
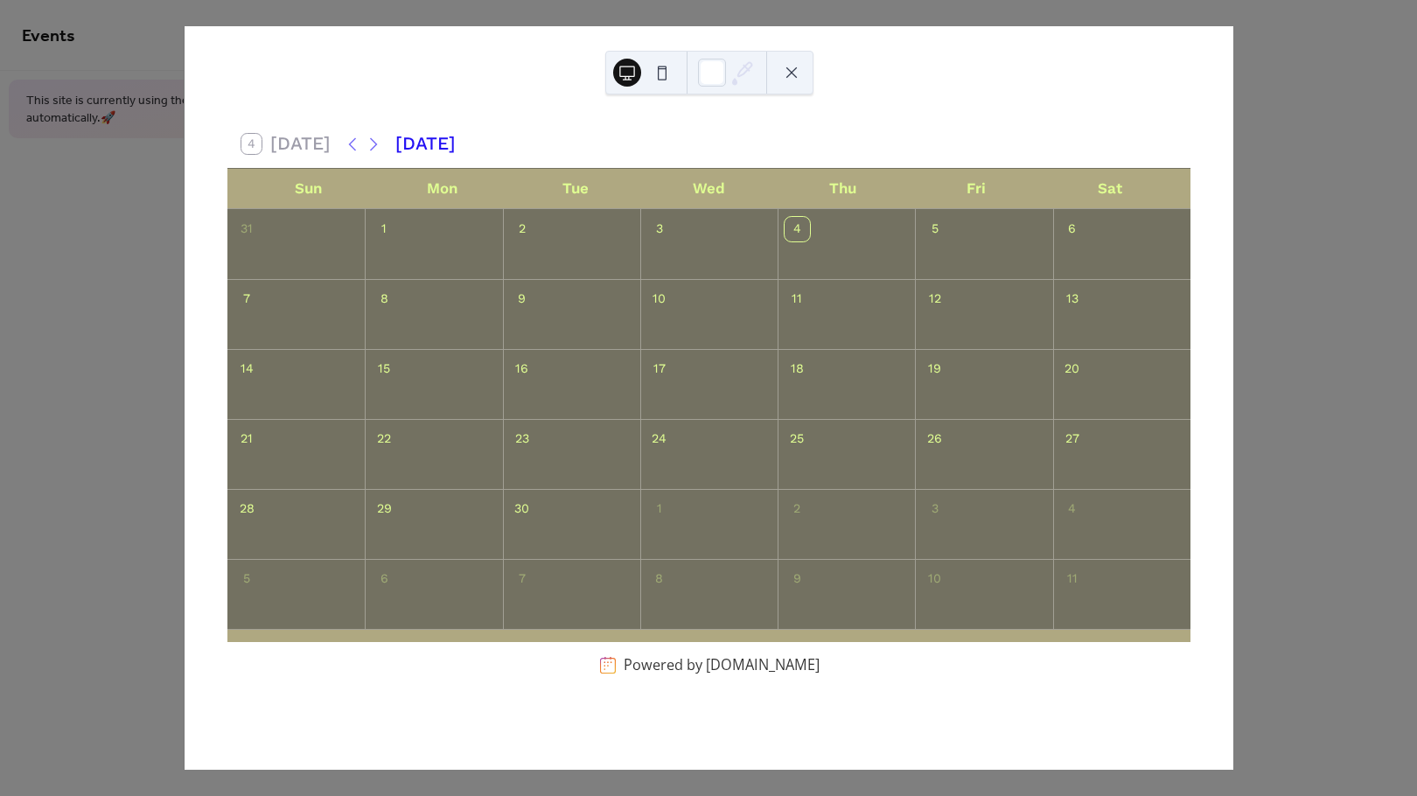
scroll to position [0, 0]
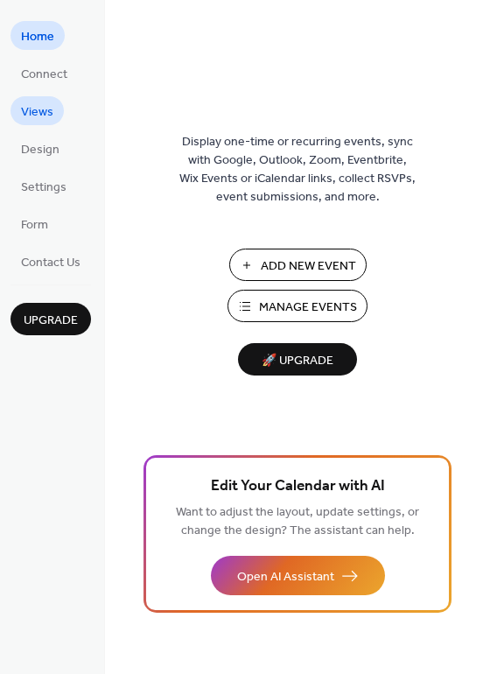
click at [45, 112] on span "Views" at bounding box center [37, 112] width 32 height 18
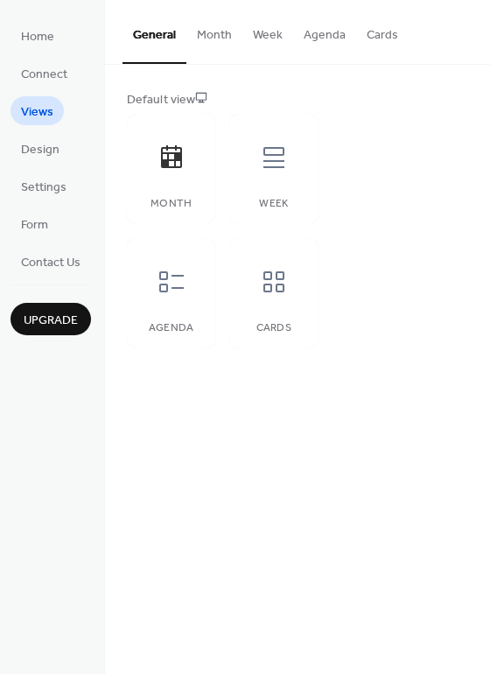
click at [207, 31] on button "Month" at bounding box center [214, 31] width 56 height 62
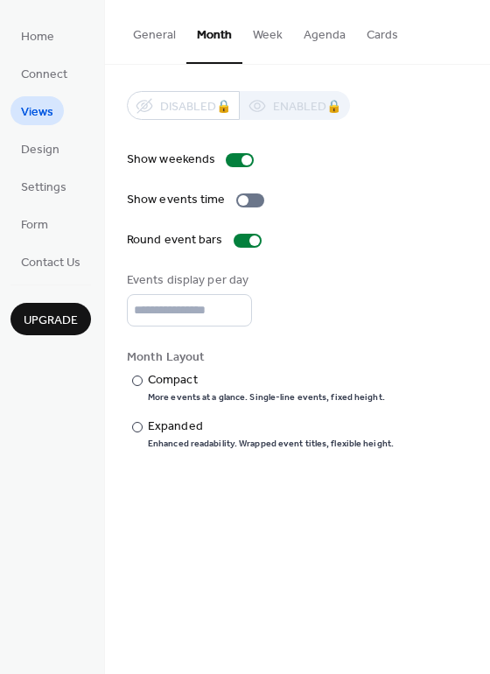
click at [379, 35] on button "Cards" at bounding box center [382, 31] width 52 height 62
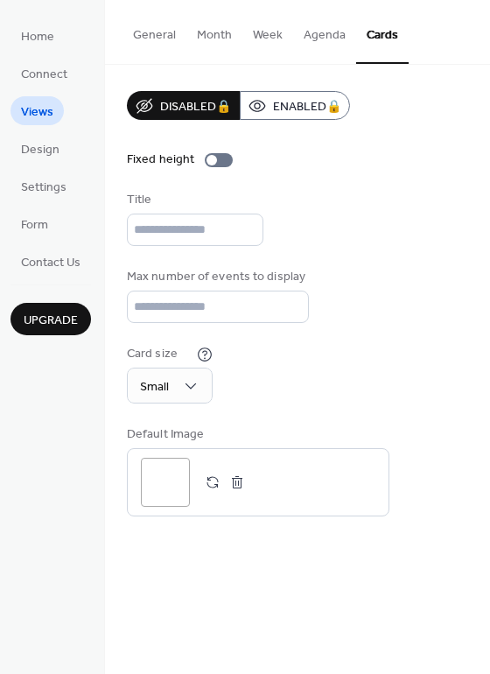
click at [339, 32] on button "Agenda" at bounding box center [324, 31] width 63 height 62
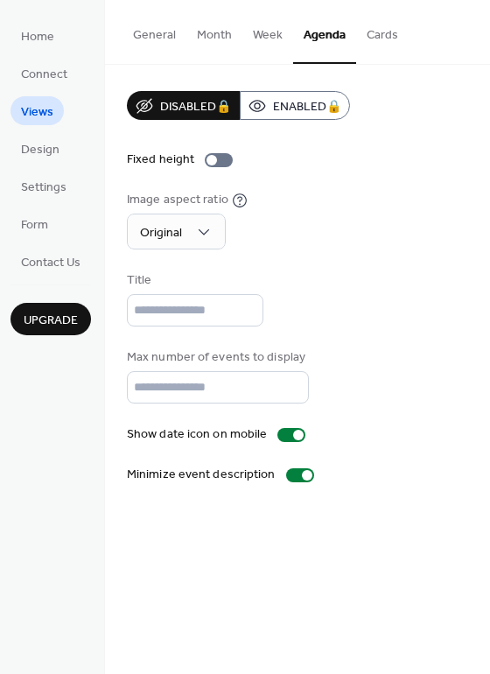
click at [255, 33] on button "Week" at bounding box center [267, 31] width 51 height 62
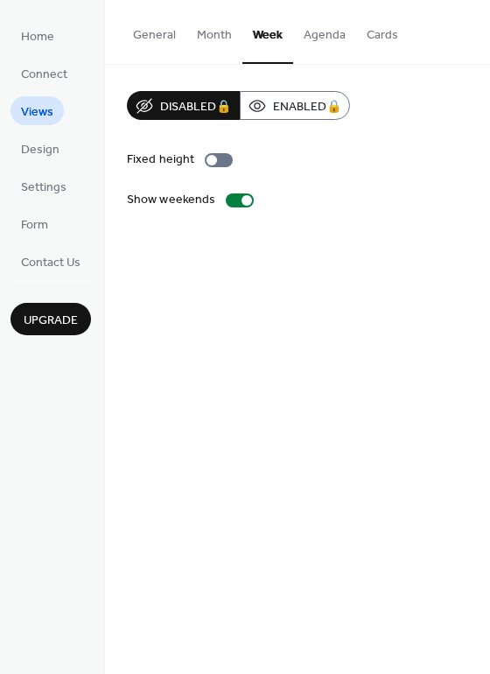
click at [227, 37] on button "Month" at bounding box center [214, 31] width 56 height 62
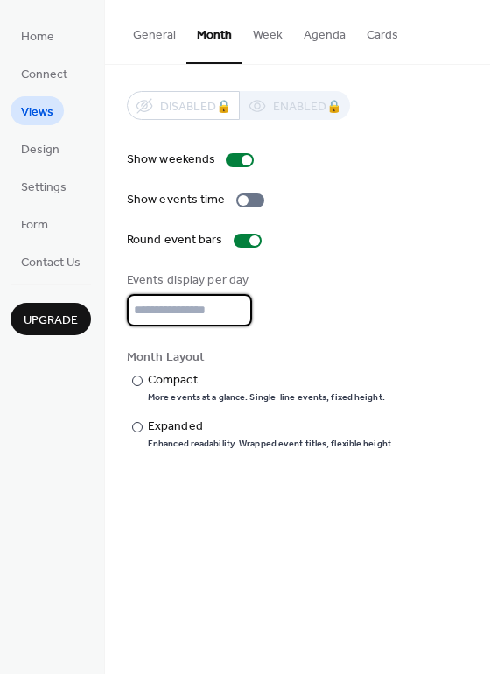
click at [170, 305] on input "*" at bounding box center [189, 310] width 125 height 32
click at [232, 315] on input "*" at bounding box center [189, 310] width 125 height 32
drag, startPoint x: 185, startPoint y: 308, endPoint x: 45, endPoint y: 309, distance: 140.0
click at [45, 309] on div "Home Connect Views Design Settings Form Contact Us Upgrade Views Upgrade Genera…" at bounding box center [245, 337] width 490 height 674
click at [235, 308] on input "**" at bounding box center [189, 310] width 125 height 32
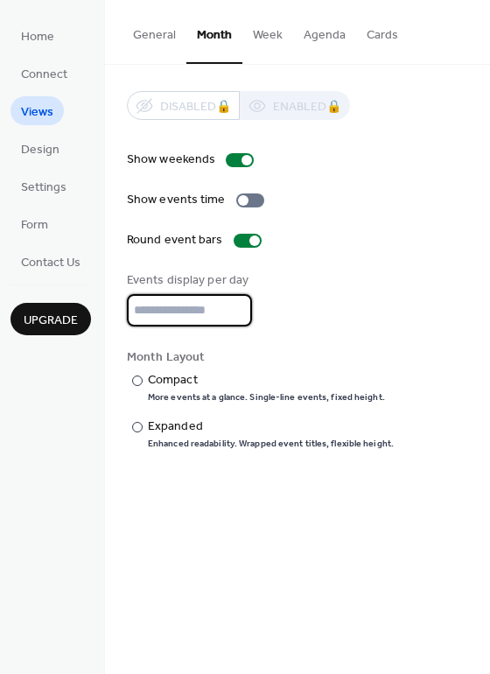
click at [235, 308] on input "**" at bounding box center [189, 310] width 125 height 32
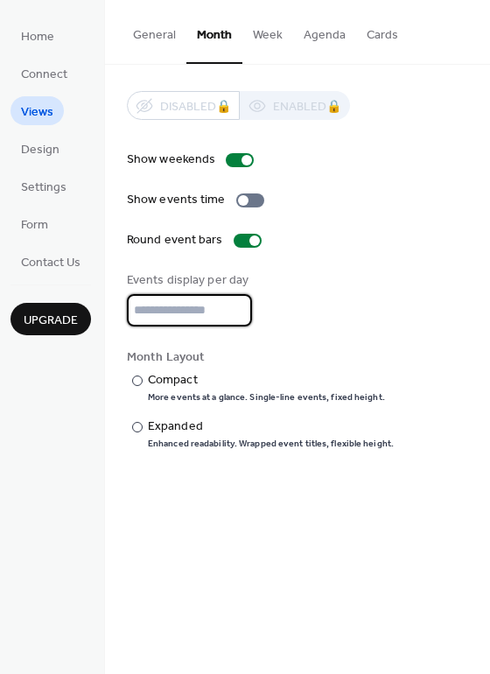
click at [235, 308] on input "**" at bounding box center [189, 310] width 125 height 32
type input "**"
click at [235, 308] on input "**" at bounding box center [189, 310] width 125 height 32
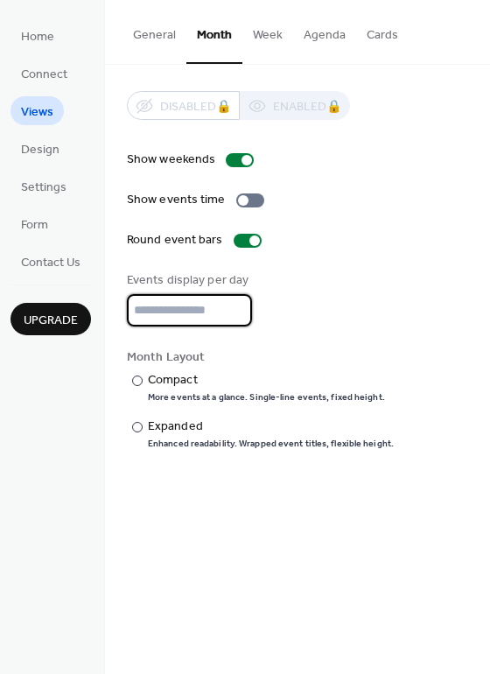
click at [235, 308] on input "**" at bounding box center [189, 310] width 125 height 32
click at [235, 303] on input "**" at bounding box center [189, 310] width 125 height 32
click at [166, 313] on input "**" at bounding box center [189, 310] width 125 height 32
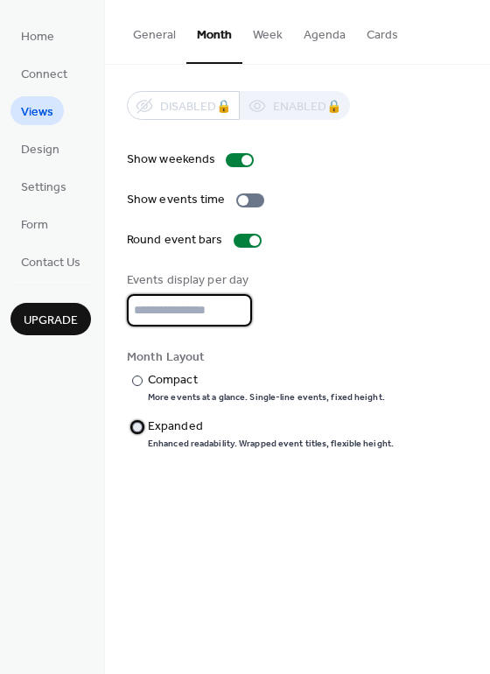
click at [290, 430] on div "Expanded" at bounding box center [269, 426] width 242 height 18
click at [207, 317] on input "**" at bounding box center [189, 310] width 125 height 32
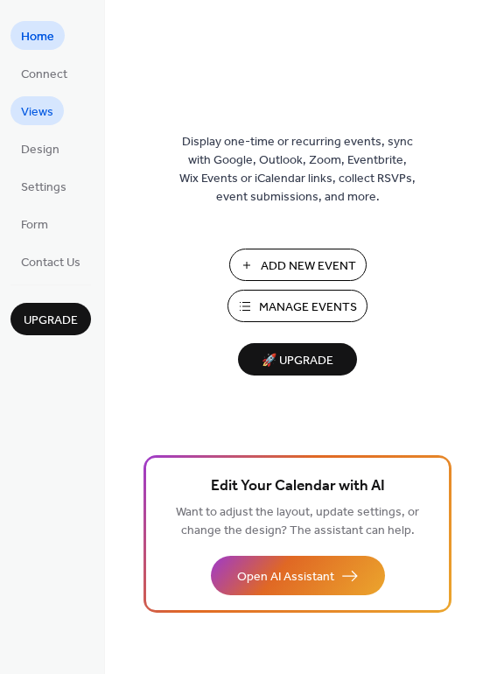
click at [50, 113] on span "Views" at bounding box center [37, 112] width 32 height 18
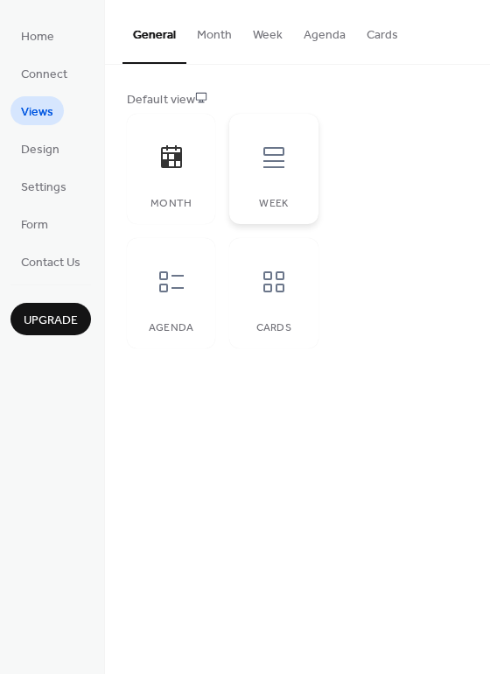
click at [271, 171] on div at bounding box center [274, 157] width 52 height 52
click at [268, 145] on icon at bounding box center [274, 157] width 28 height 28
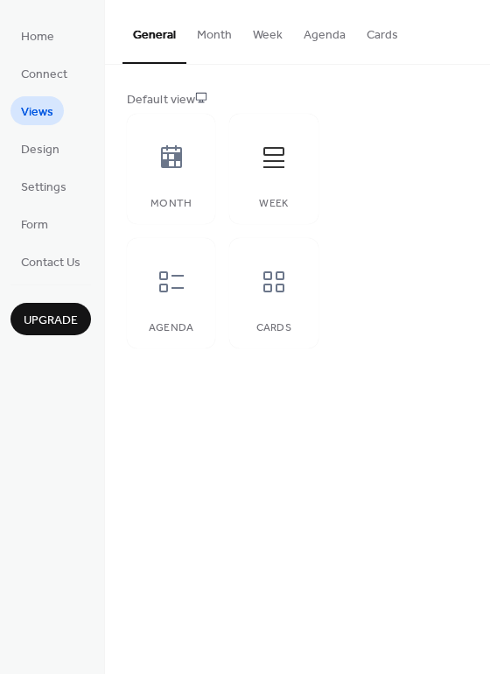
click at [358, 179] on div "Default view Month Week Agenda Cards" at bounding box center [297, 219] width 341 height 257
click at [200, 24] on button "Month" at bounding box center [214, 31] width 56 height 62
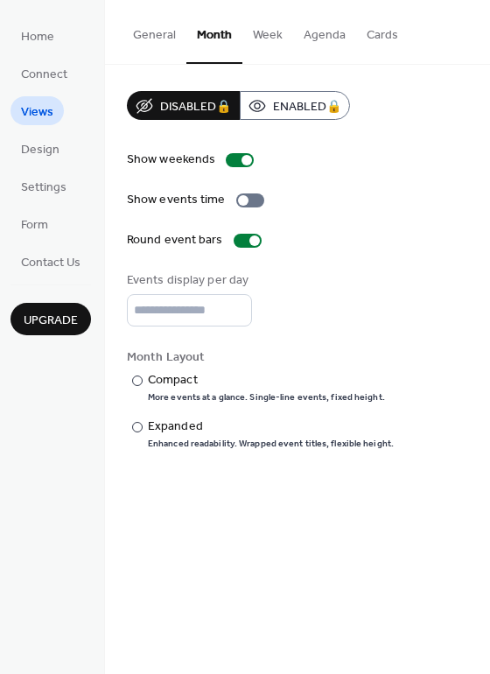
click at [251, 34] on button "Week" at bounding box center [267, 31] width 51 height 62
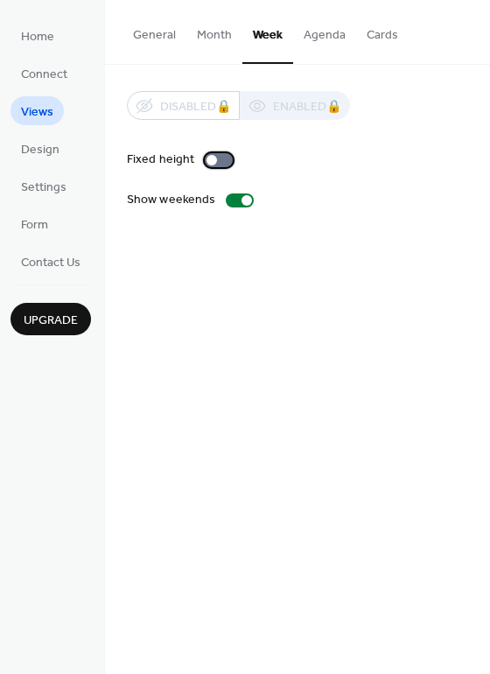
click at [213, 160] on div at bounding box center [211, 160] width 10 height 10
click at [212, 159] on div at bounding box center [219, 160] width 28 height 14
click at [325, 32] on button "Agenda" at bounding box center [324, 31] width 63 height 62
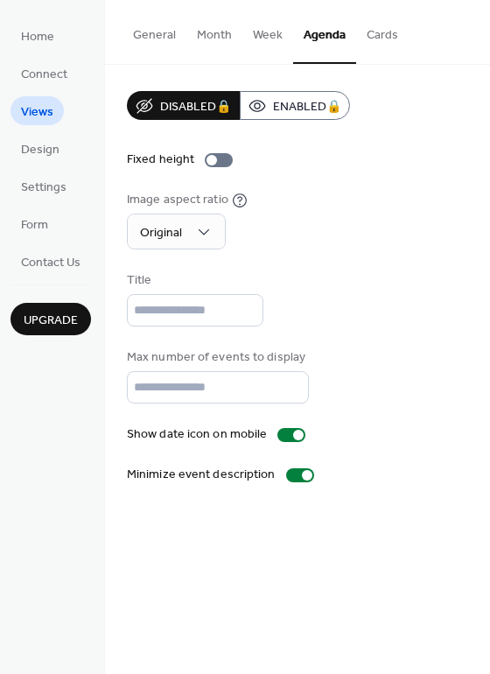
click at [244, 33] on button "Week" at bounding box center [267, 31] width 51 height 62
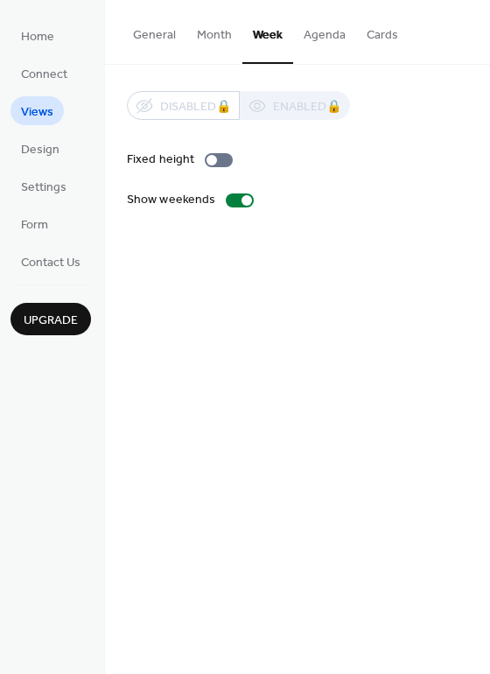
click at [300, 36] on button "Agenda" at bounding box center [324, 31] width 63 height 62
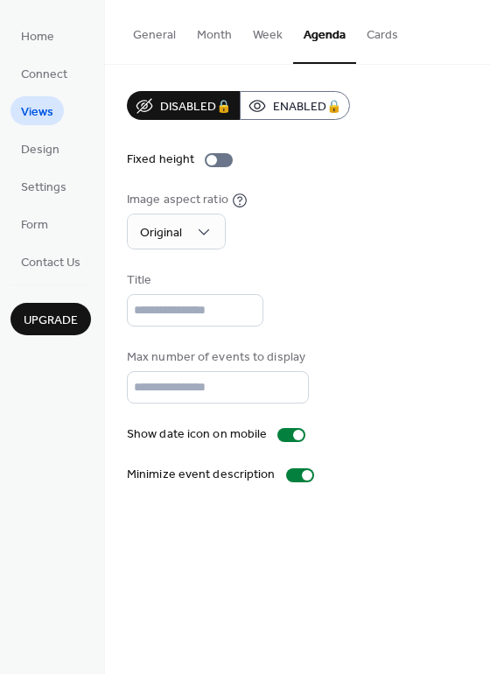
click at [271, 43] on button "Week" at bounding box center [267, 31] width 51 height 62
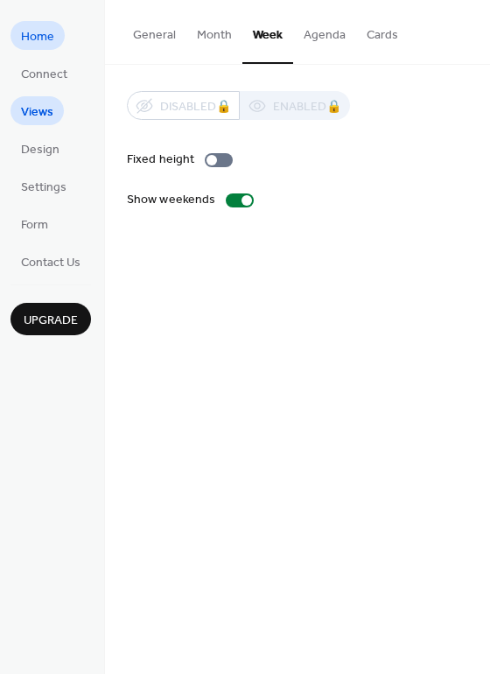
click at [45, 30] on span "Home" at bounding box center [37, 37] width 33 height 18
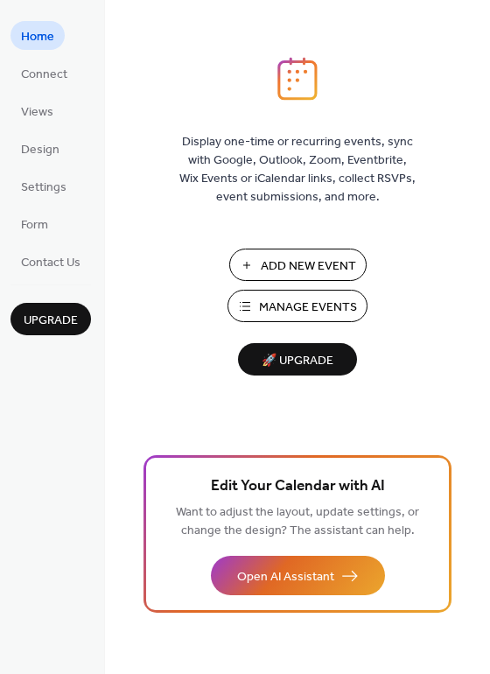
click at [295, 264] on span "Add New Event" at bounding box center [308, 266] width 95 height 18
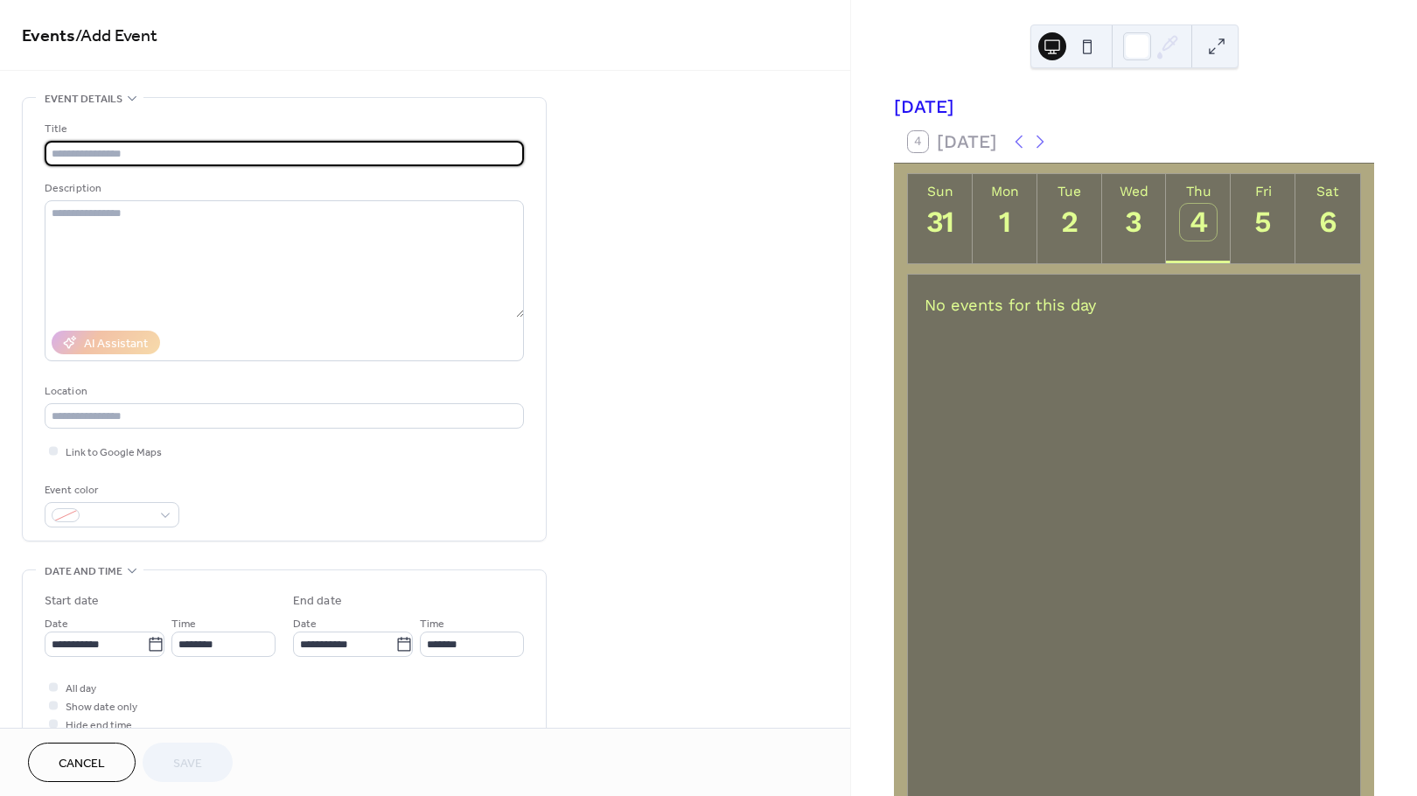
type input "*"
